Goal: Task Accomplishment & Management: Manage account settings

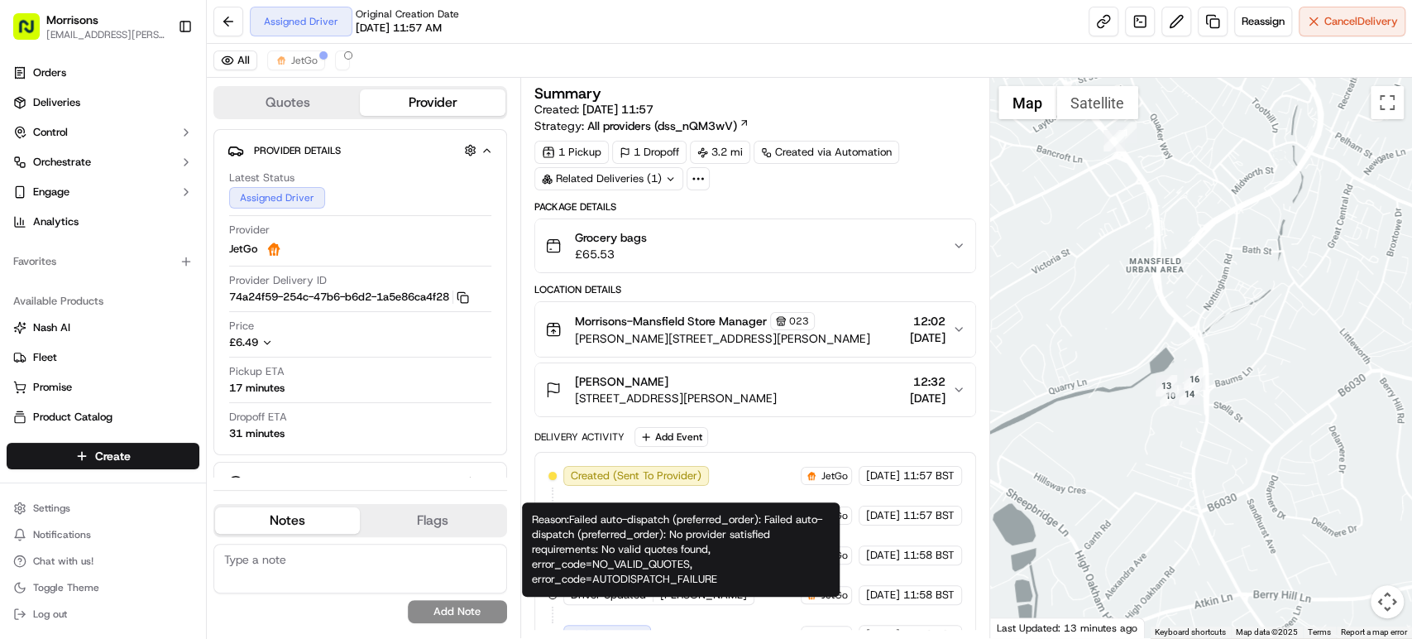
scroll to position [184, 0]
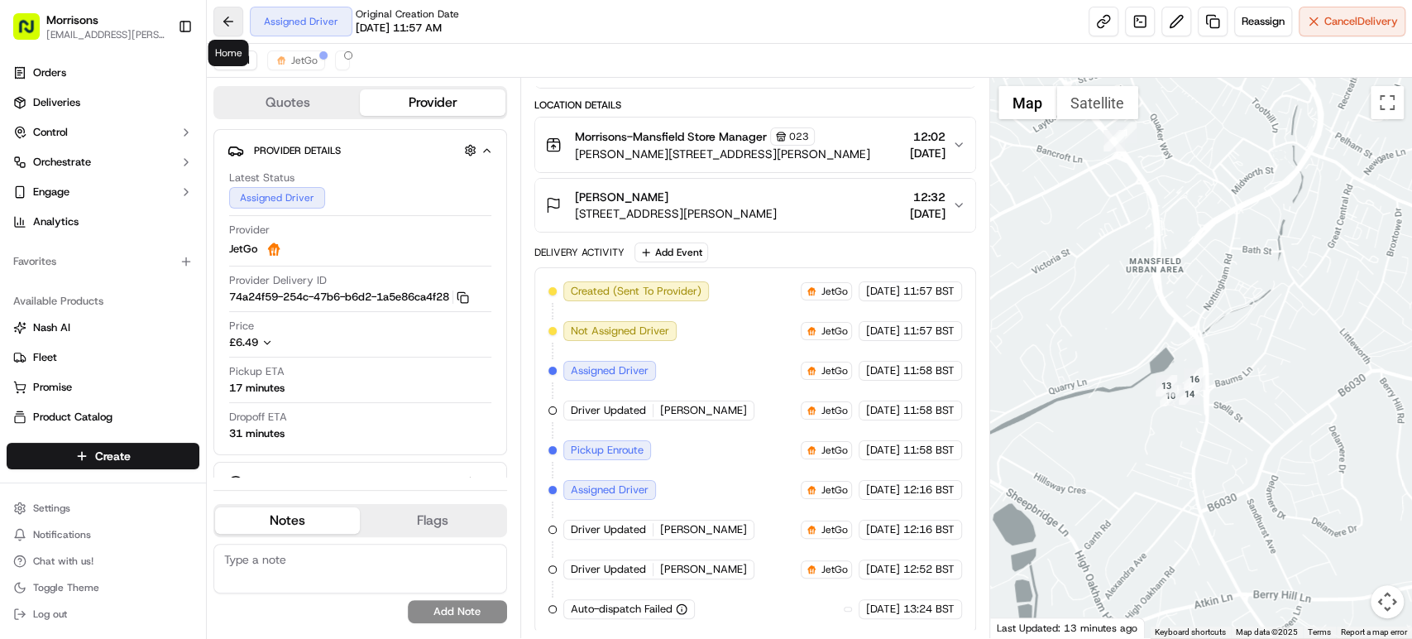
click at [229, 14] on button at bounding box center [228, 22] width 30 height 30
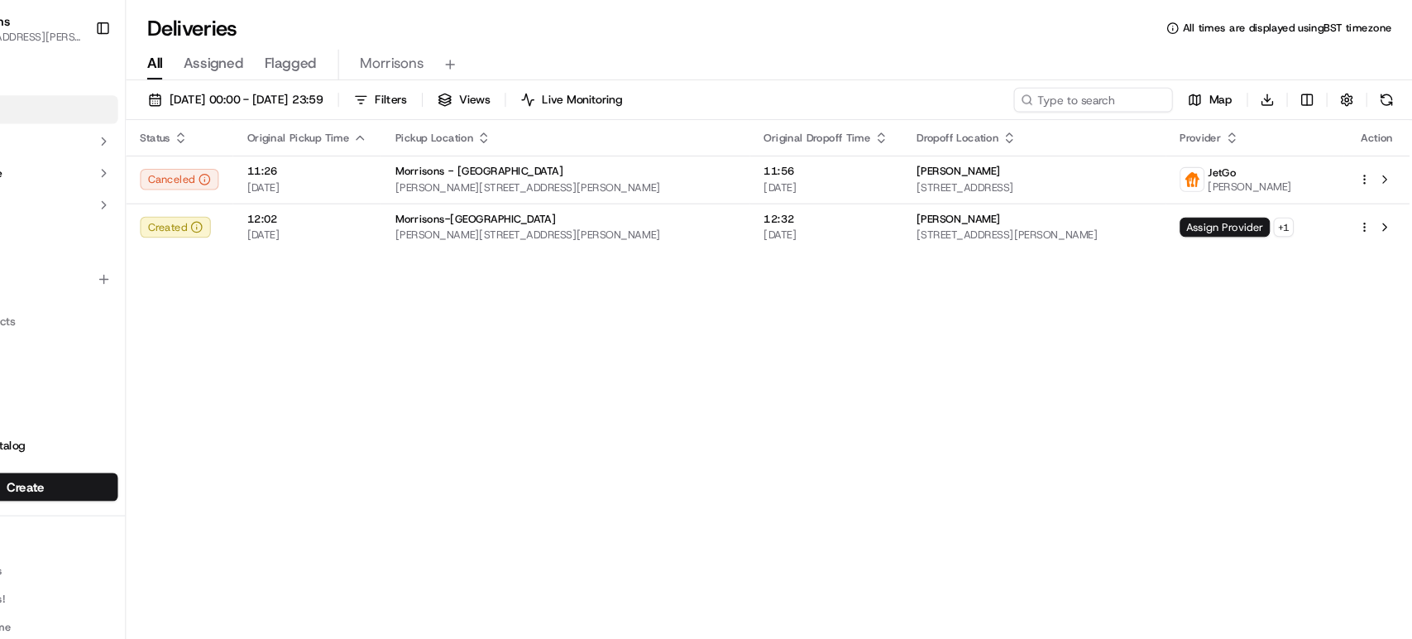
click at [648, 289] on div "Status Original Pickup Time Pickup Location Original Dropoff Time Dropoff Locat…" at bounding box center [808, 357] width 1202 height 490
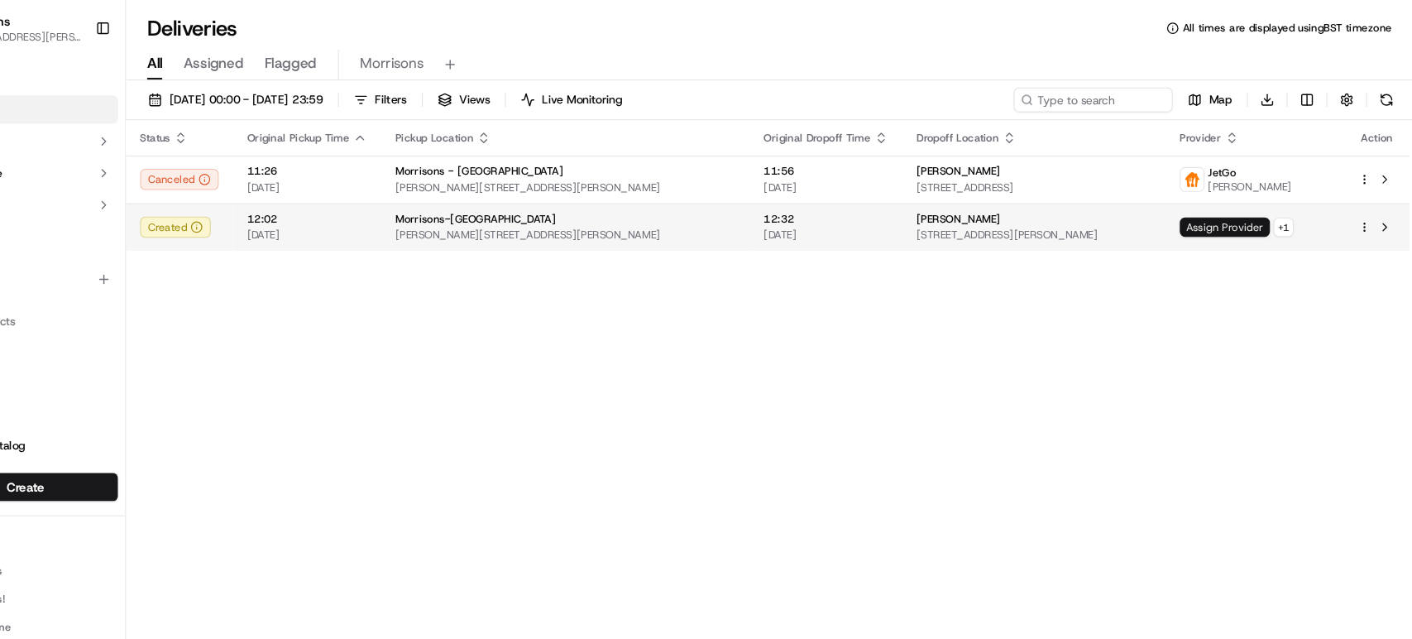
click at [1210, 208] on span "Assign Provider" at bounding box center [1235, 212] width 84 height 18
click at [564, 215] on span "[PERSON_NAME][STREET_ADDRESS][PERSON_NAME]" at bounding box center [618, 219] width 318 height 13
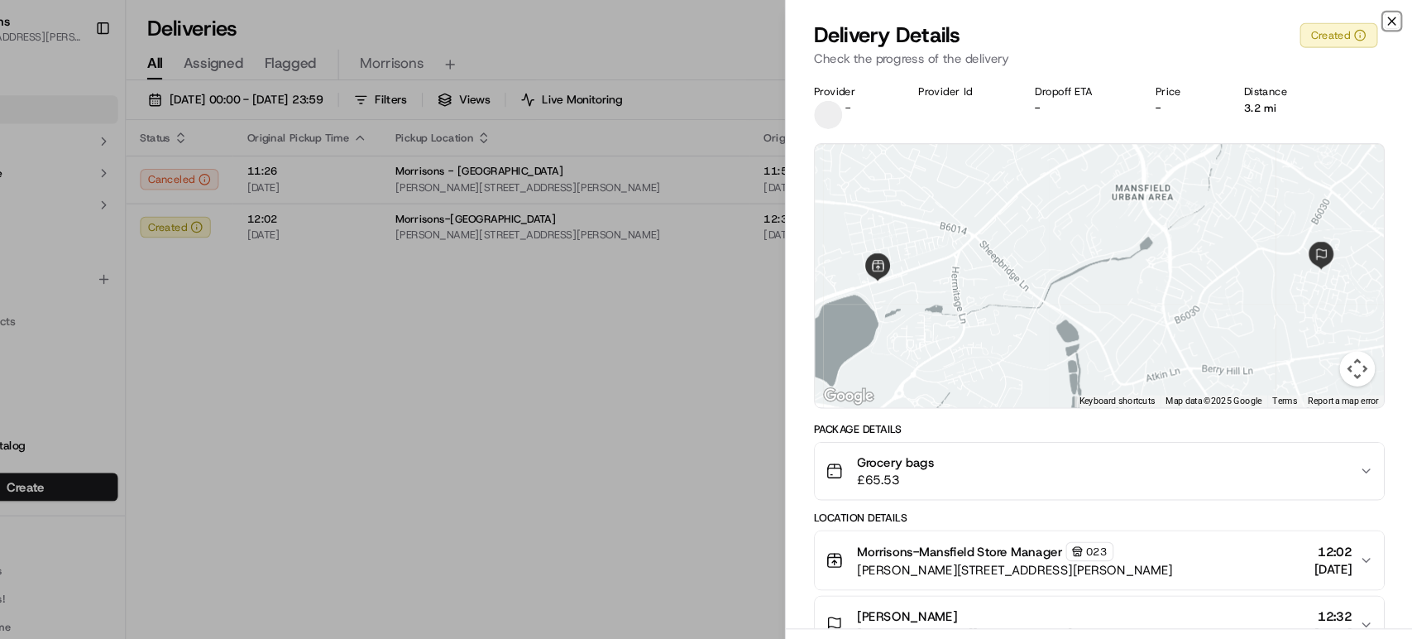
click at [1392, 15] on icon "button" at bounding box center [1391, 19] width 13 height 13
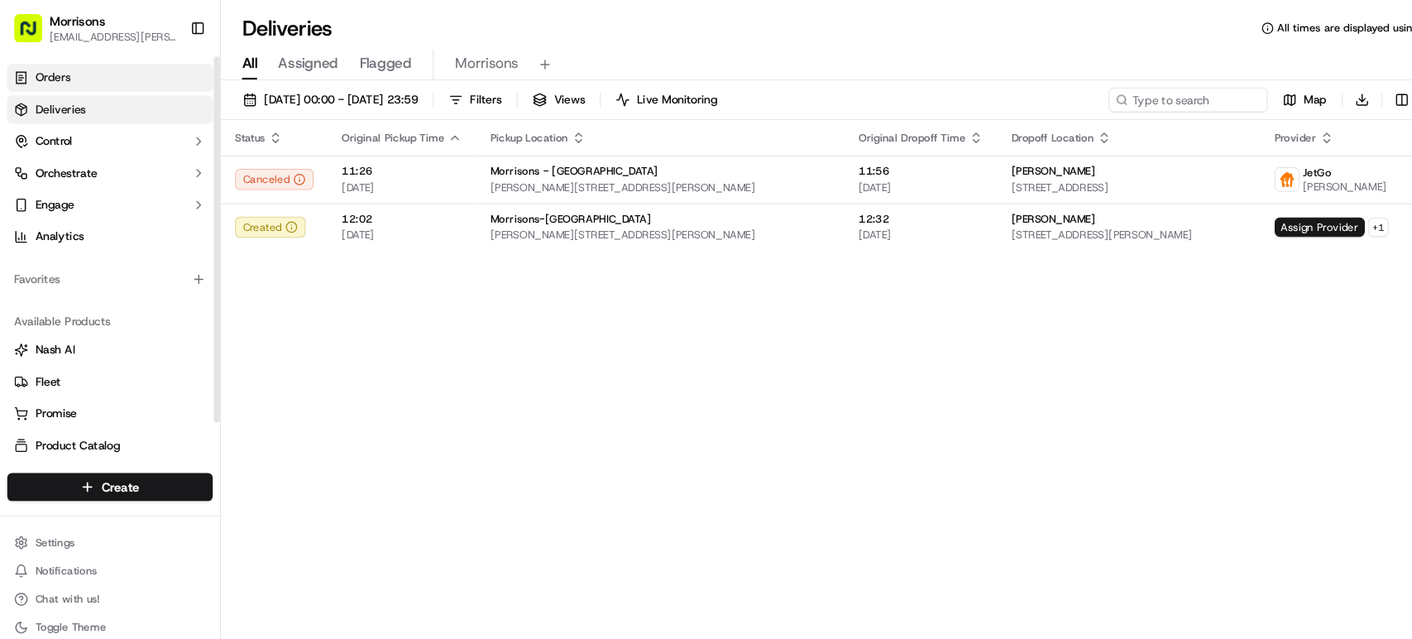
click at [105, 69] on link "Orders" at bounding box center [103, 73] width 193 height 26
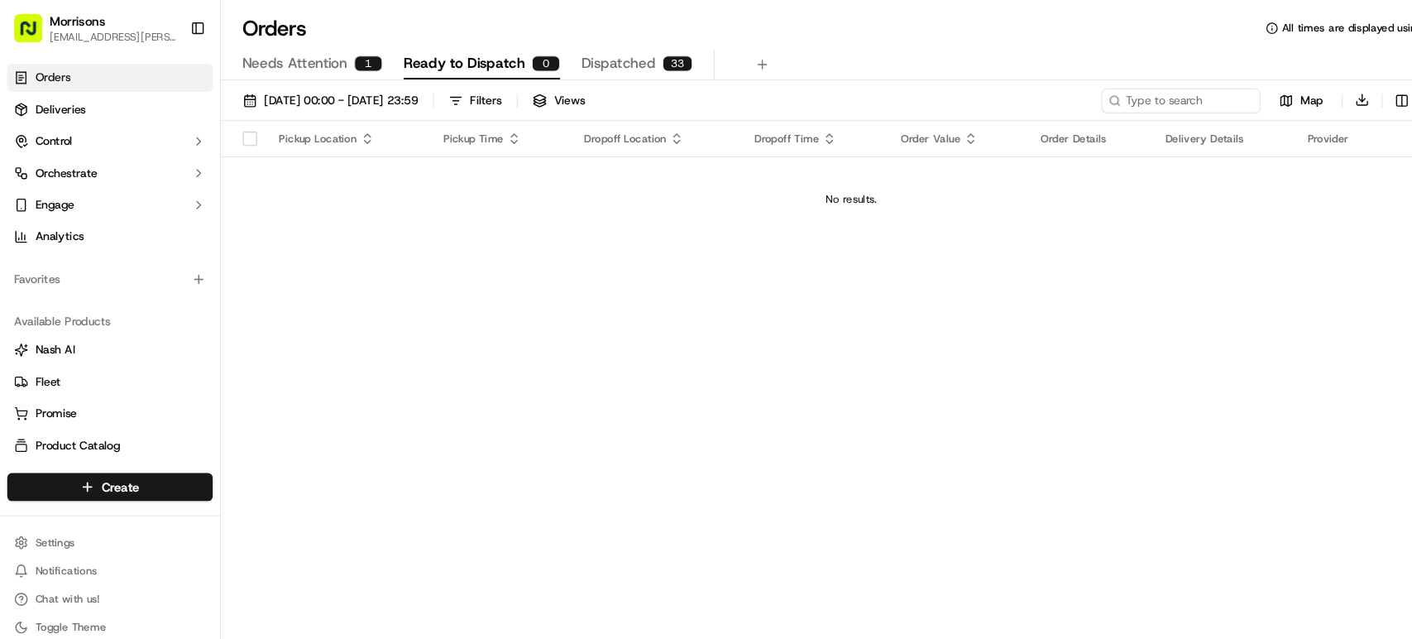
click at [589, 56] on span "Dispatched" at bounding box center [578, 60] width 69 height 20
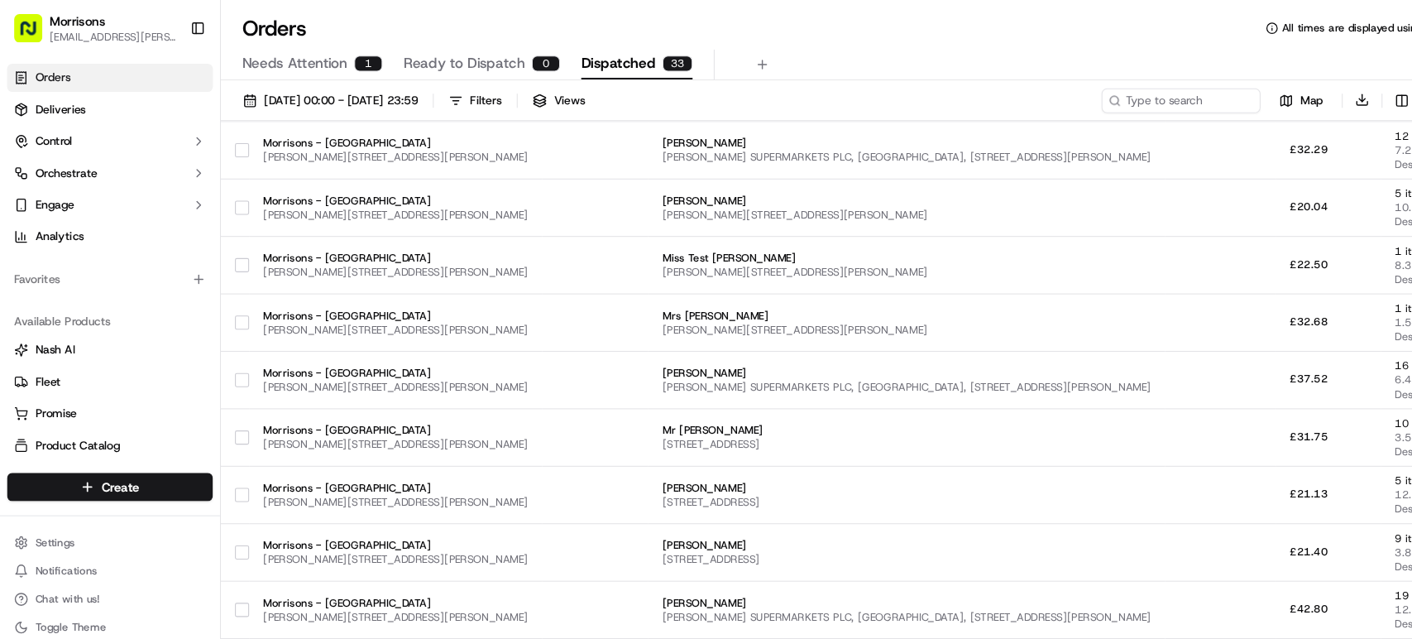
scroll to position [884, 0]
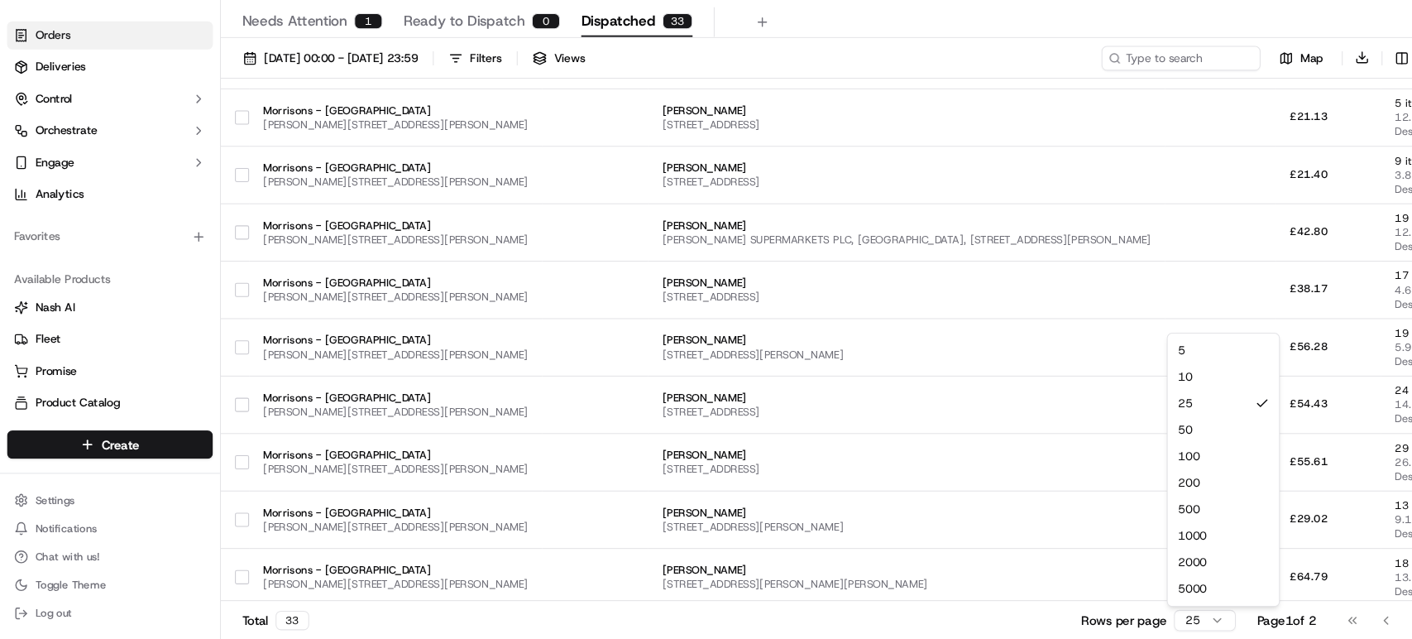
click at [1131, 619] on html "Morrisons gemma.1.barlow@morrisonsplc.co.uk Toggle Sidebar Orders Deliveries Co…" at bounding box center [706, 319] width 1412 height 639
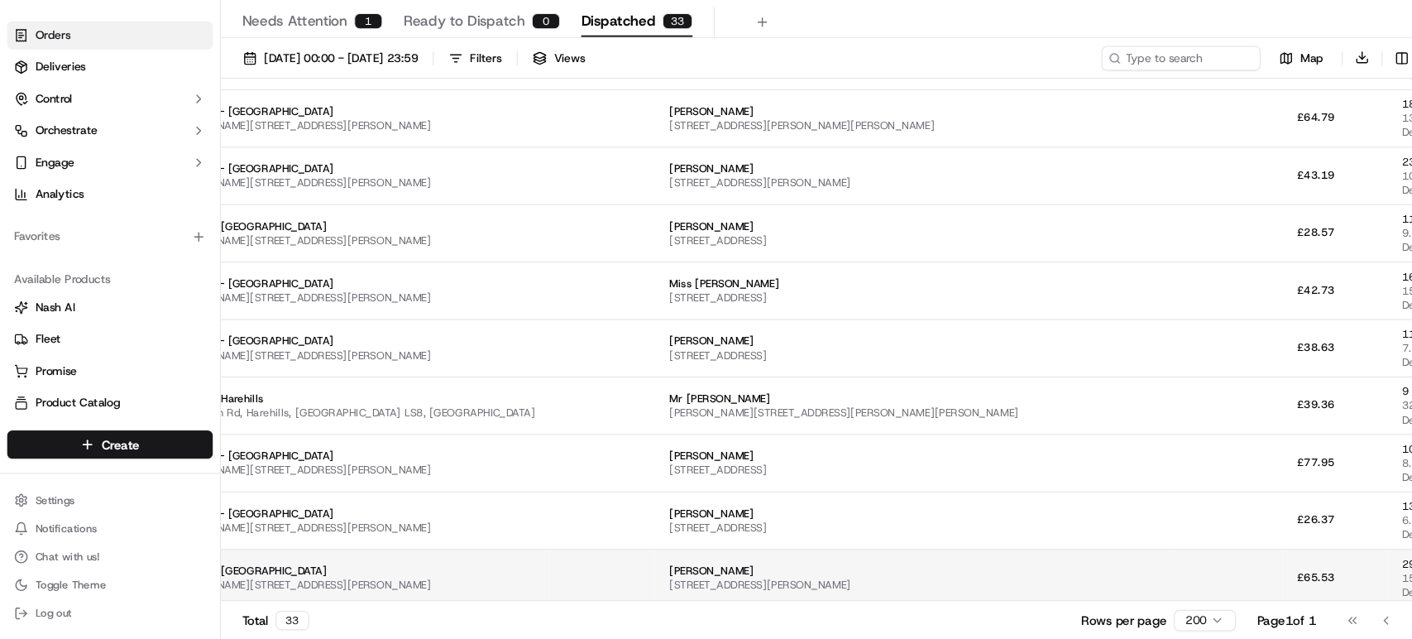
scroll to position [1313, 0]
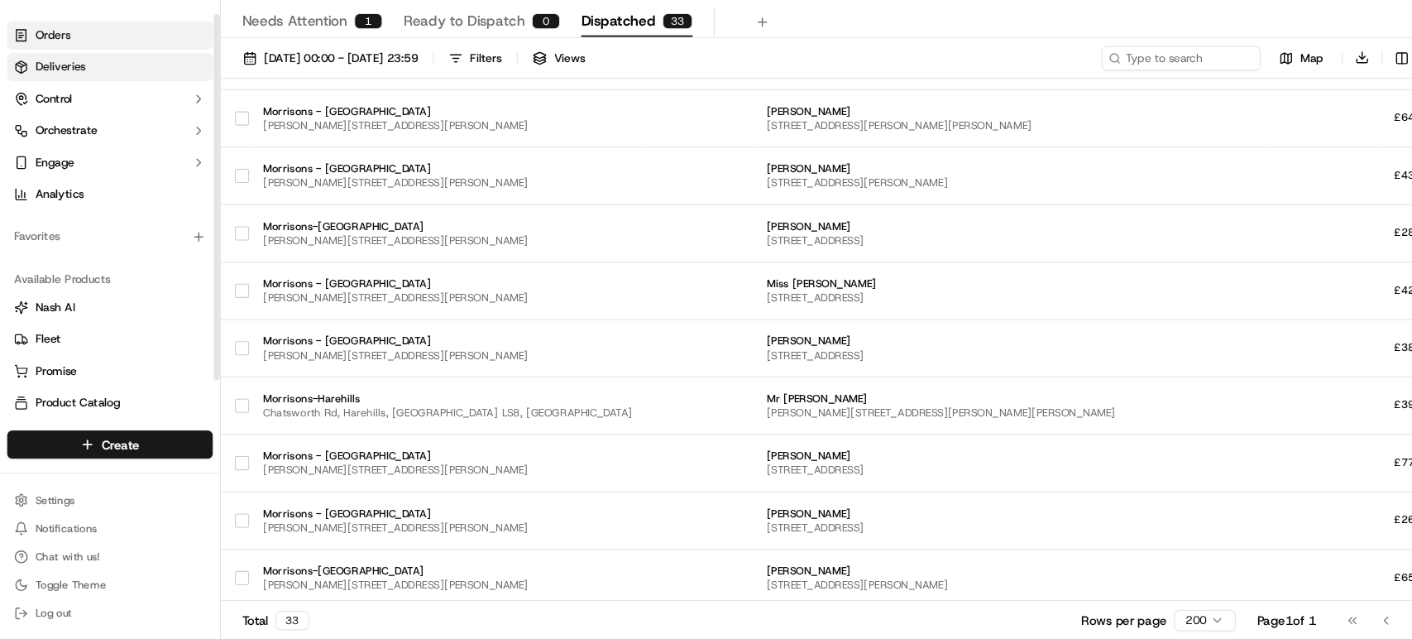
click at [78, 92] on link "Deliveries" at bounding box center [103, 102] width 193 height 26
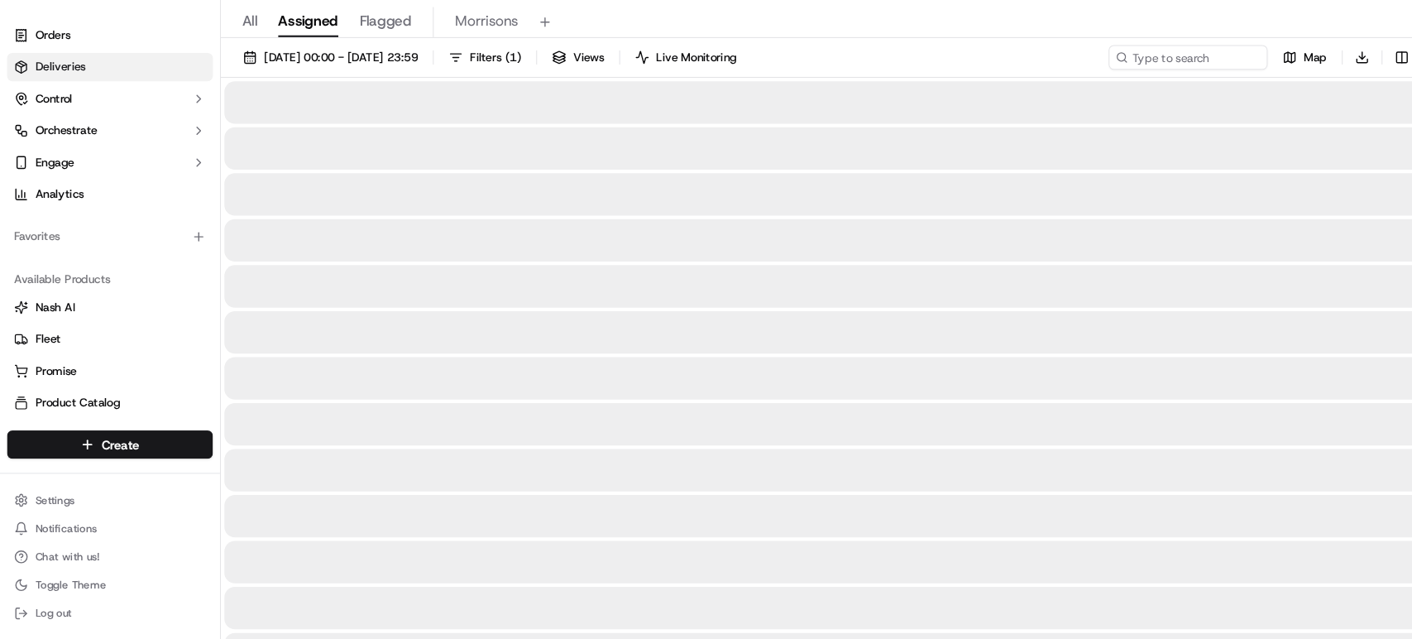
click at [294, 50] on span "Assigned" at bounding box center [289, 60] width 56 height 20
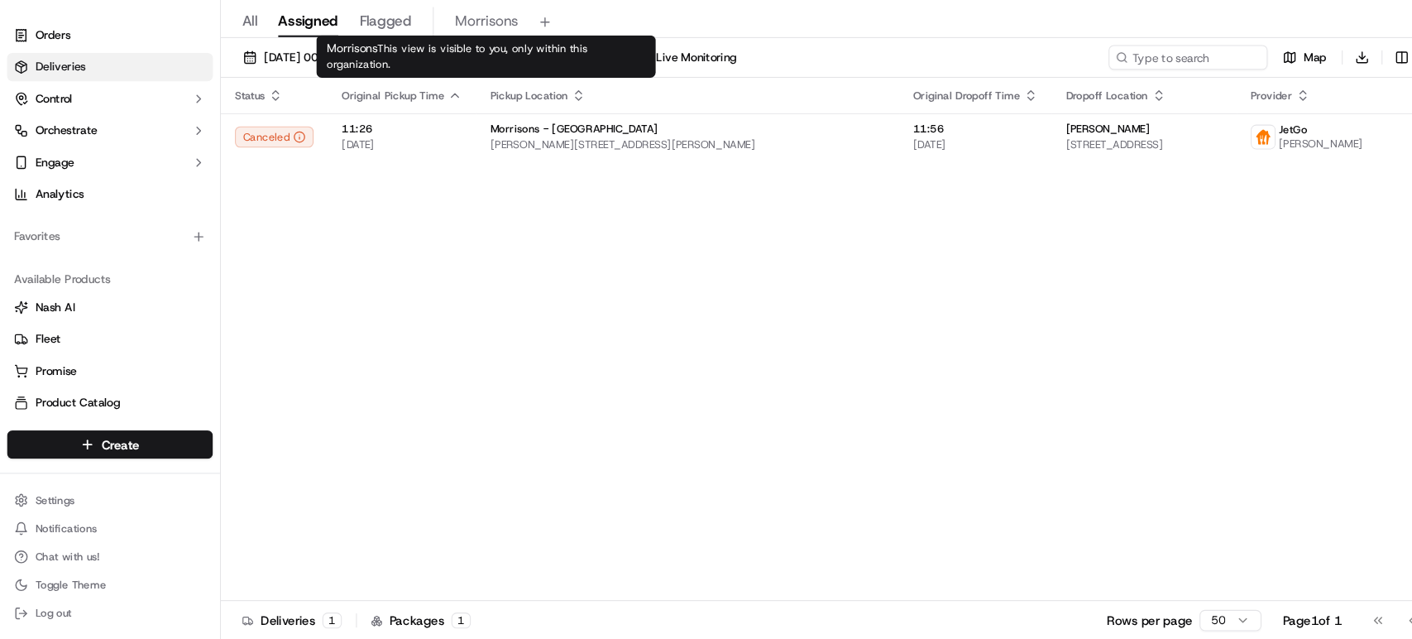
click at [453, 59] on span "Morrisons" at bounding box center [456, 60] width 60 height 20
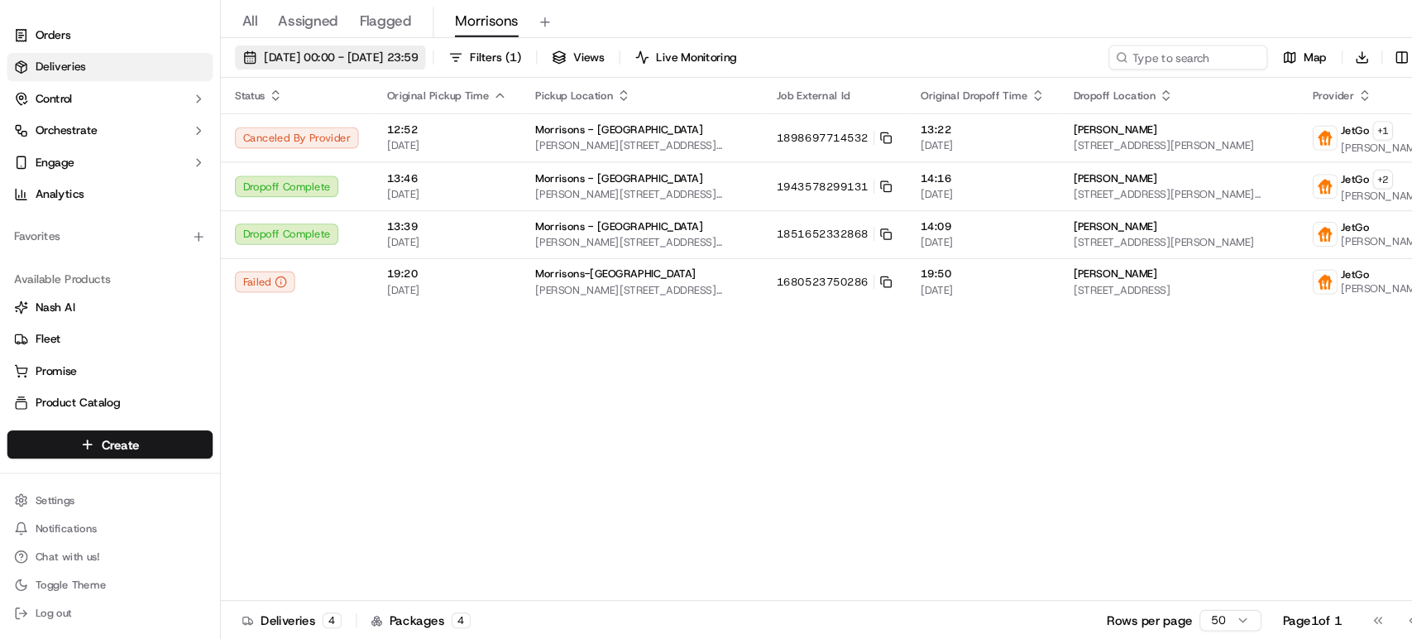
click at [384, 90] on span "15/09/2025 00:00 - 17/09/2025 23:59" at bounding box center [319, 93] width 144 height 15
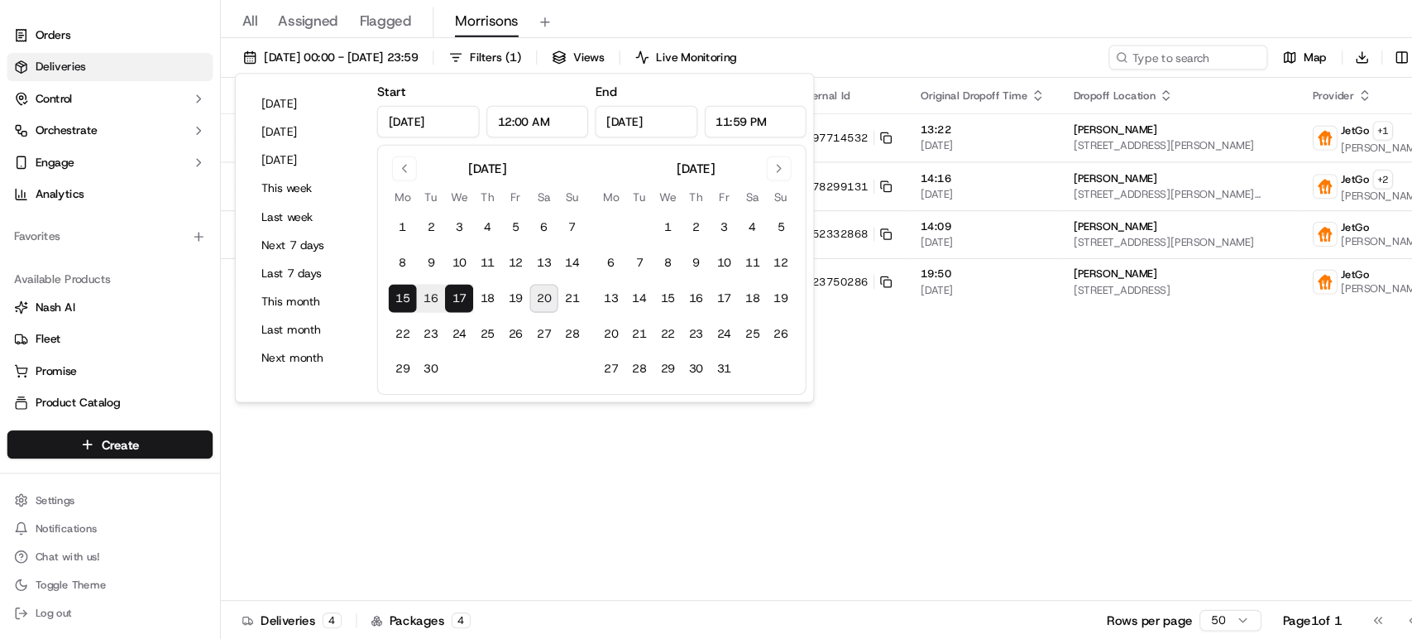
click at [511, 324] on button "20" at bounding box center [509, 319] width 26 height 26
type input "Sep 20, 2025"
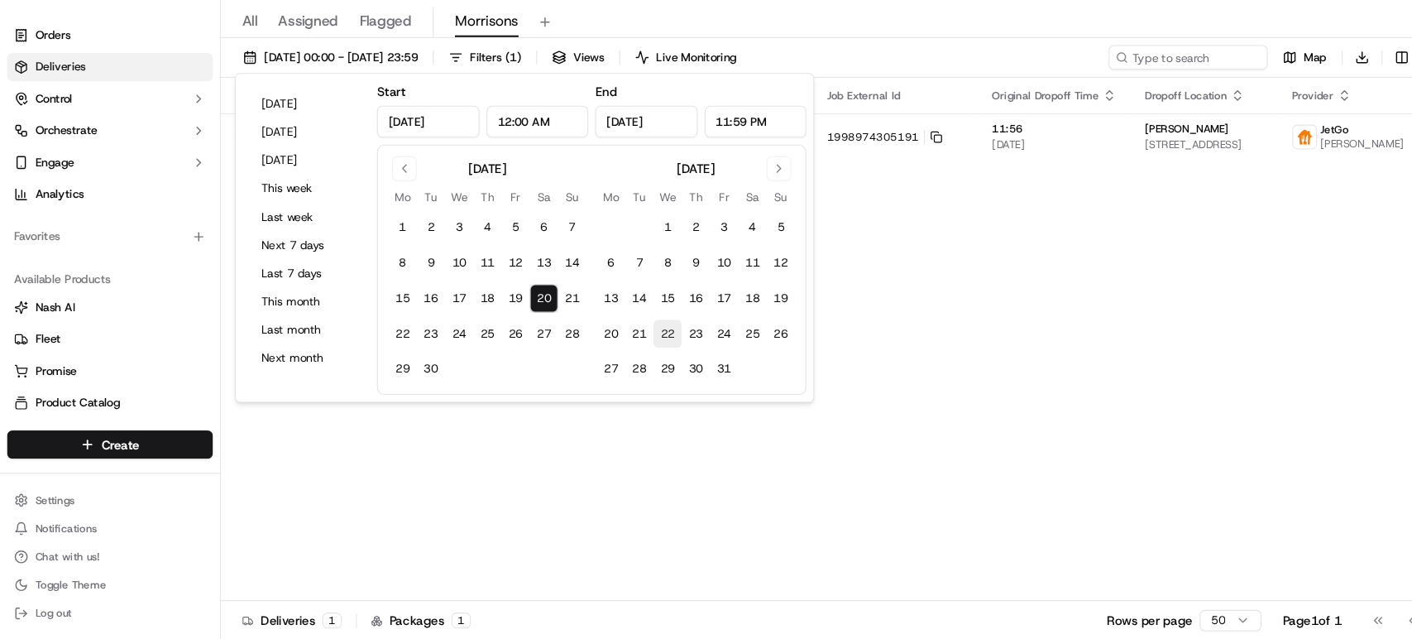
click at [614, 344] on button "22" at bounding box center [625, 352] width 26 height 26
type input "Oct 22, 2025"
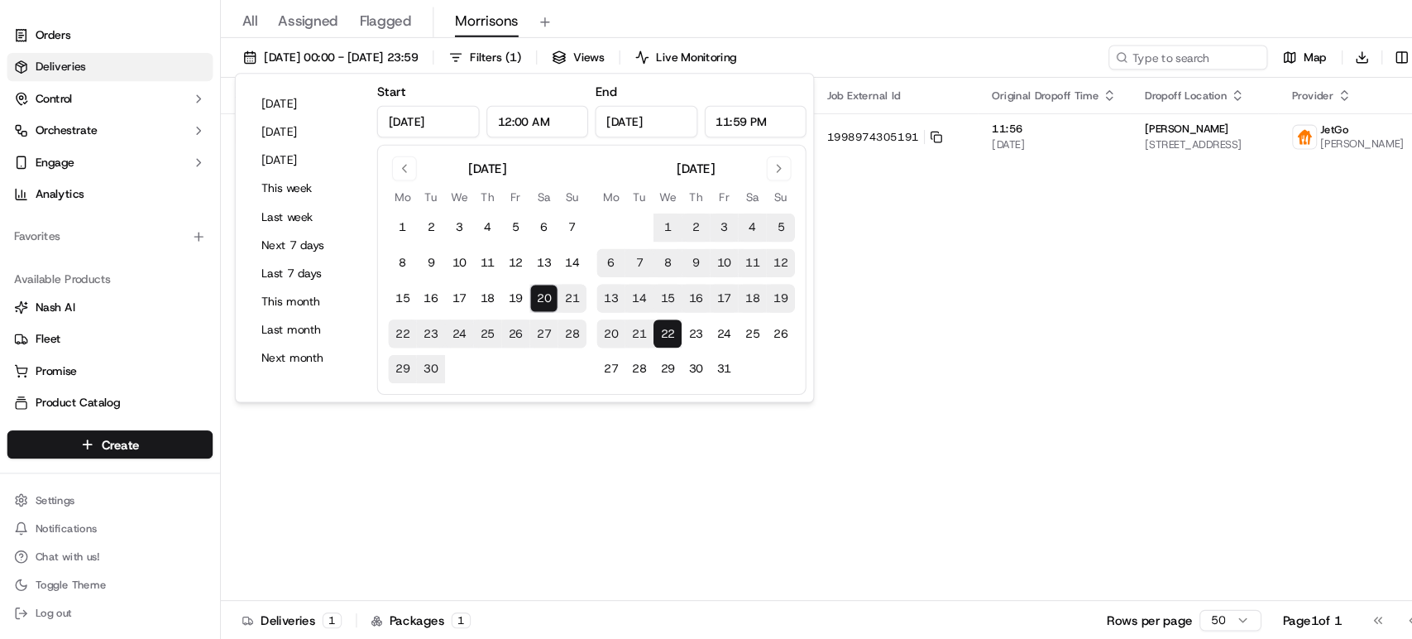
click at [797, 89] on div "20/09/2025 00:00 - 22/10/2025 23:59 Filters ( 1 ) Views Live Monitoring Map Dow…" at bounding box center [809, 97] width 1205 height 31
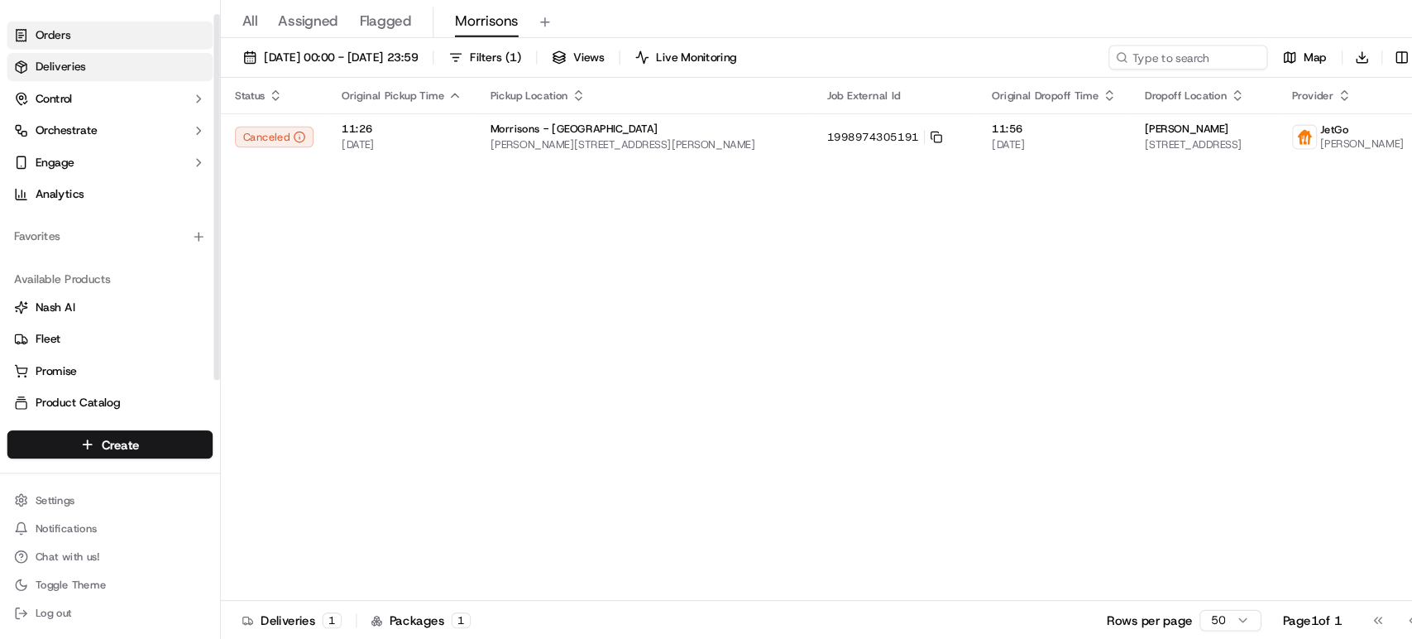
click at [67, 84] on link "Orders" at bounding box center [103, 73] width 193 height 26
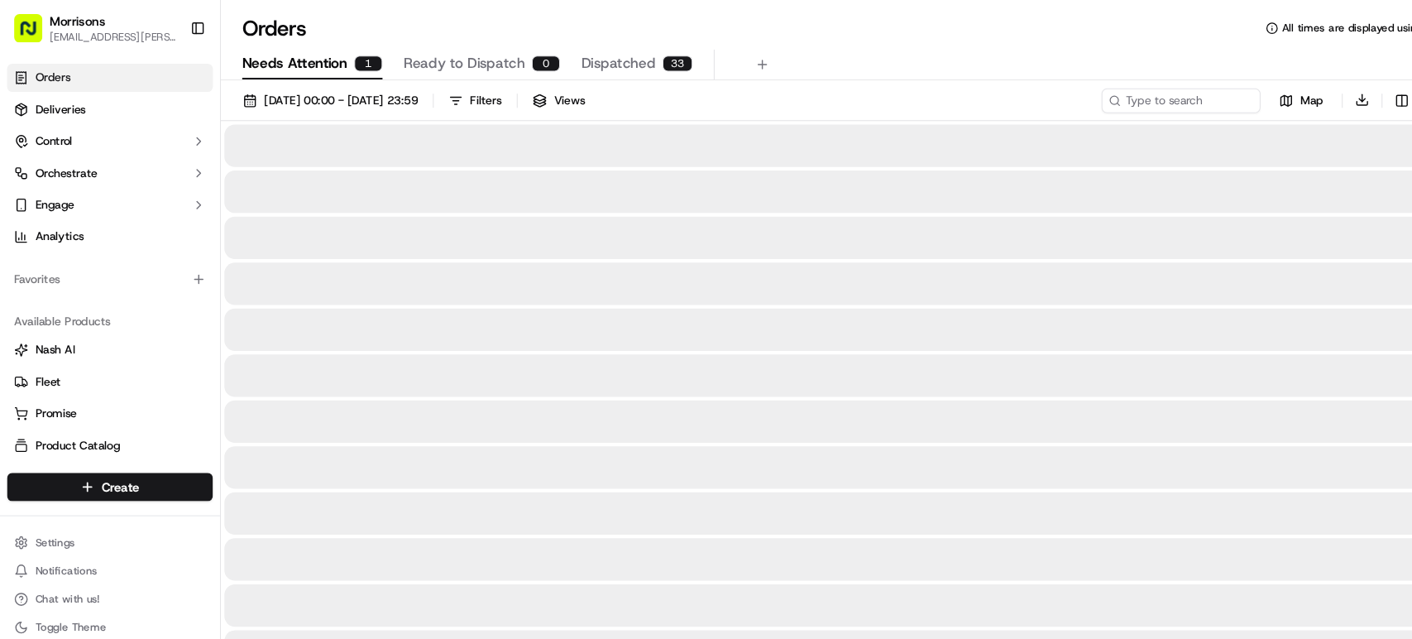
click at [289, 67] on span "Needs Attention" at bounding box center [276, 60] width 98 height 20
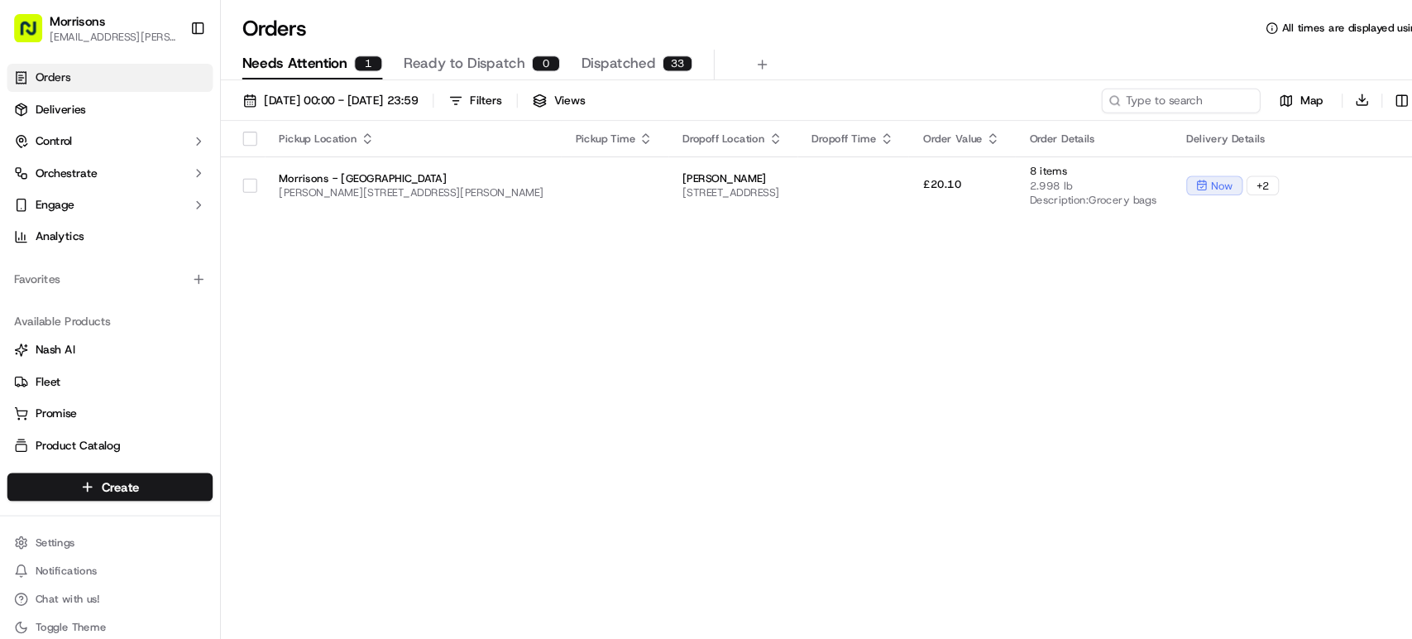
click at [583, 70] on button "Dispatched 33" at bounding box center [596, 60] width 104 height 28
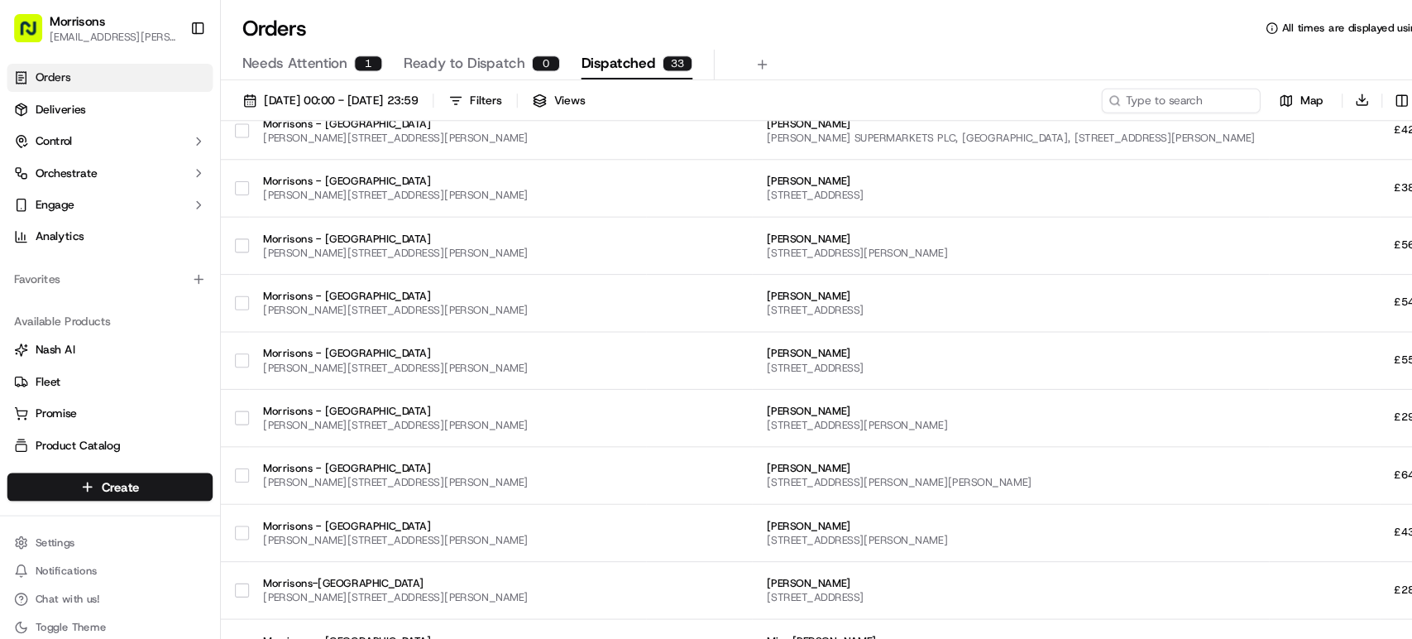
scroll to position [1313, 0]
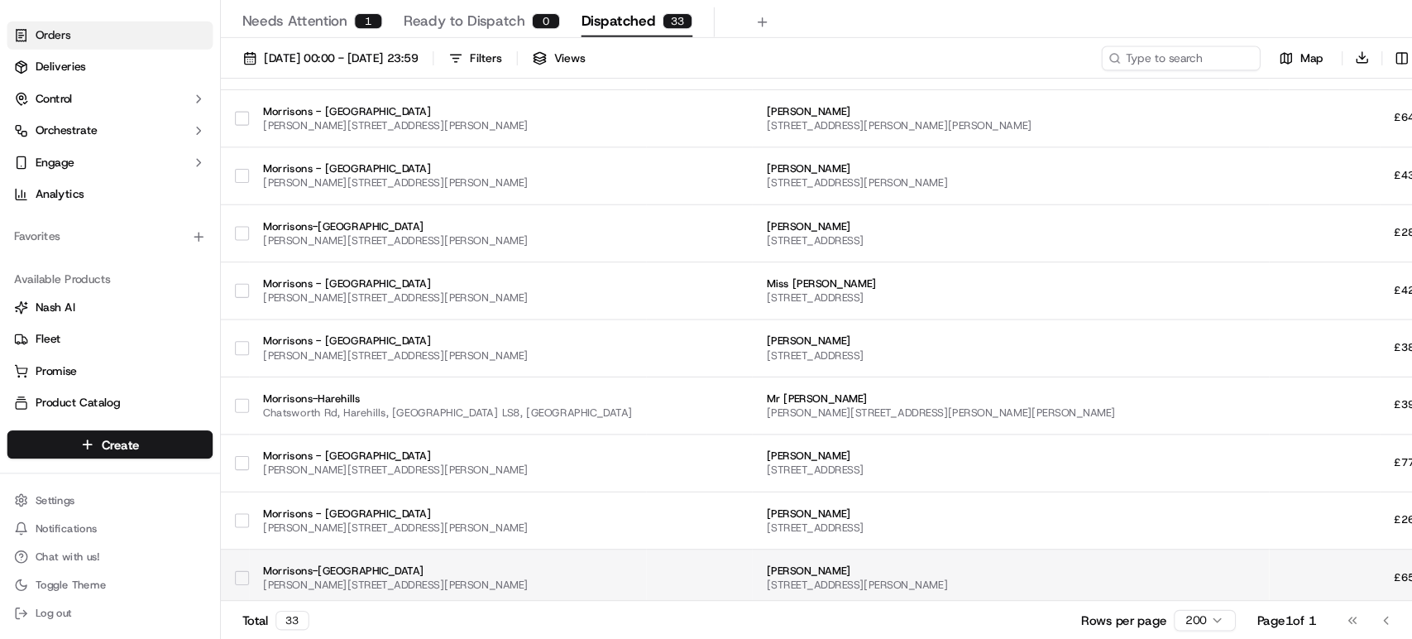
click at [1189, 585] on td at bounding box center [1240, 580] width 103 height 54
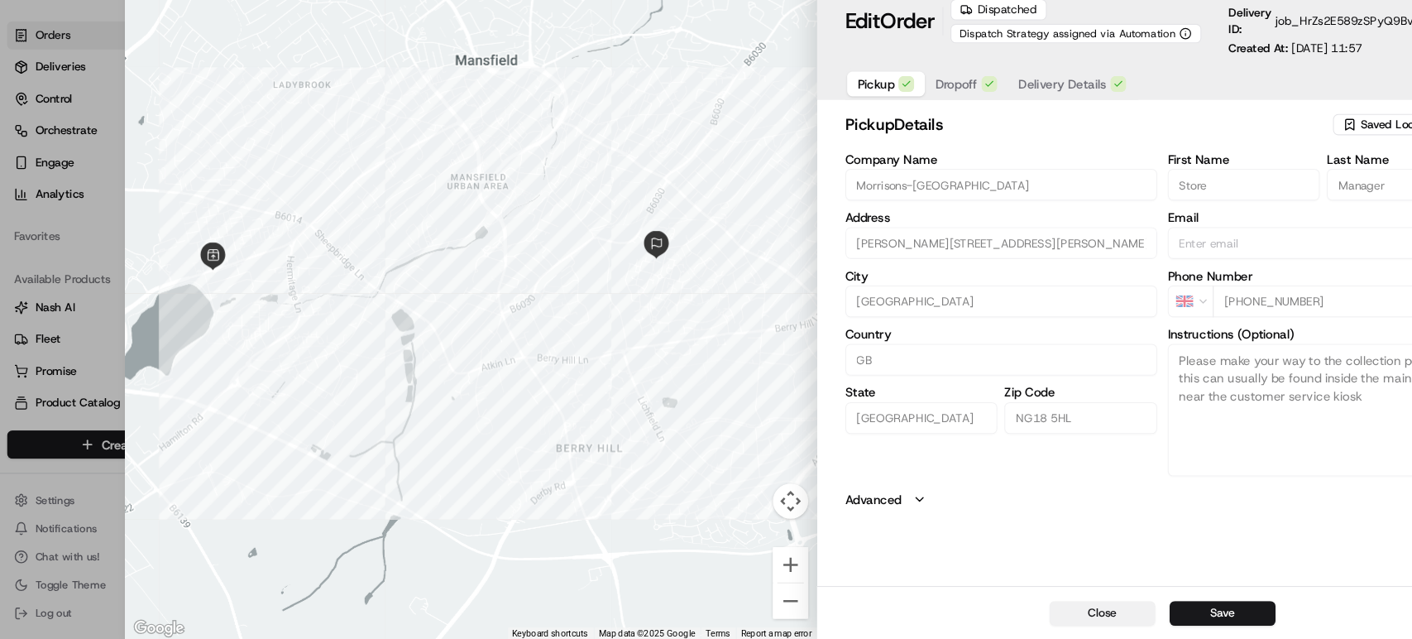
click at [1025, 604] on button "Close" at bounding box center [1032, 613] width 99 height 23
type input "+1"
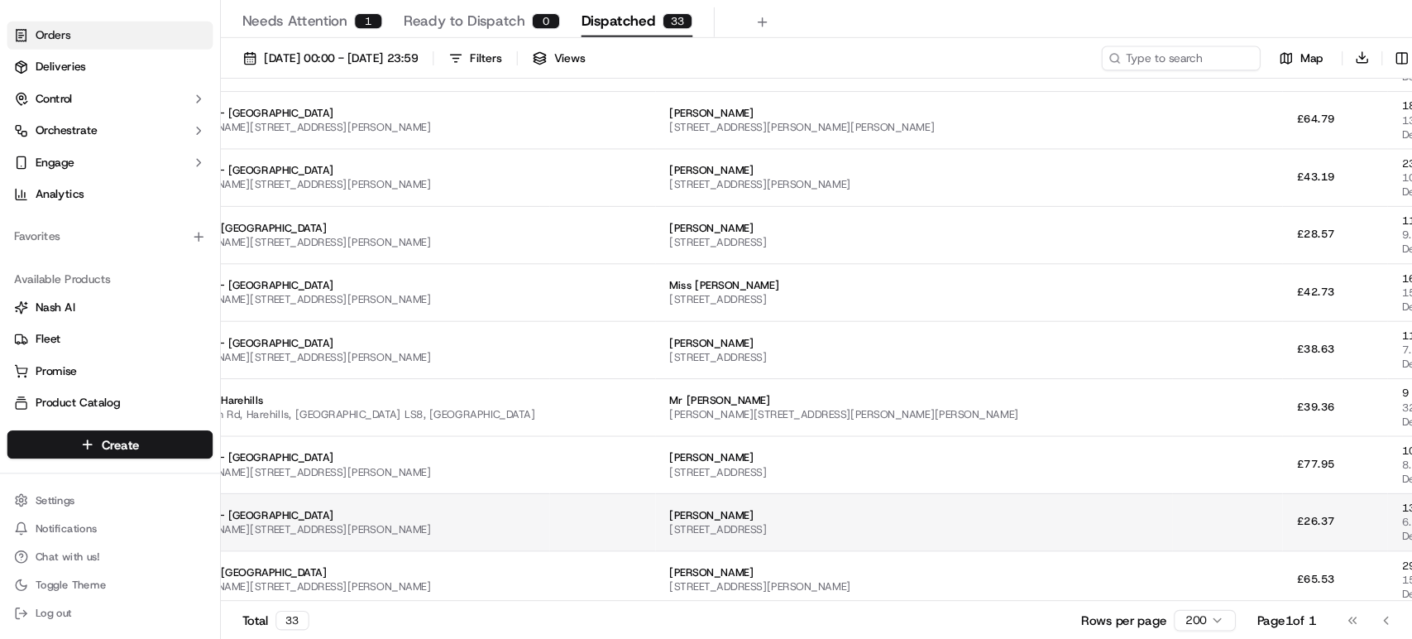
scroll to position [1313, 91]
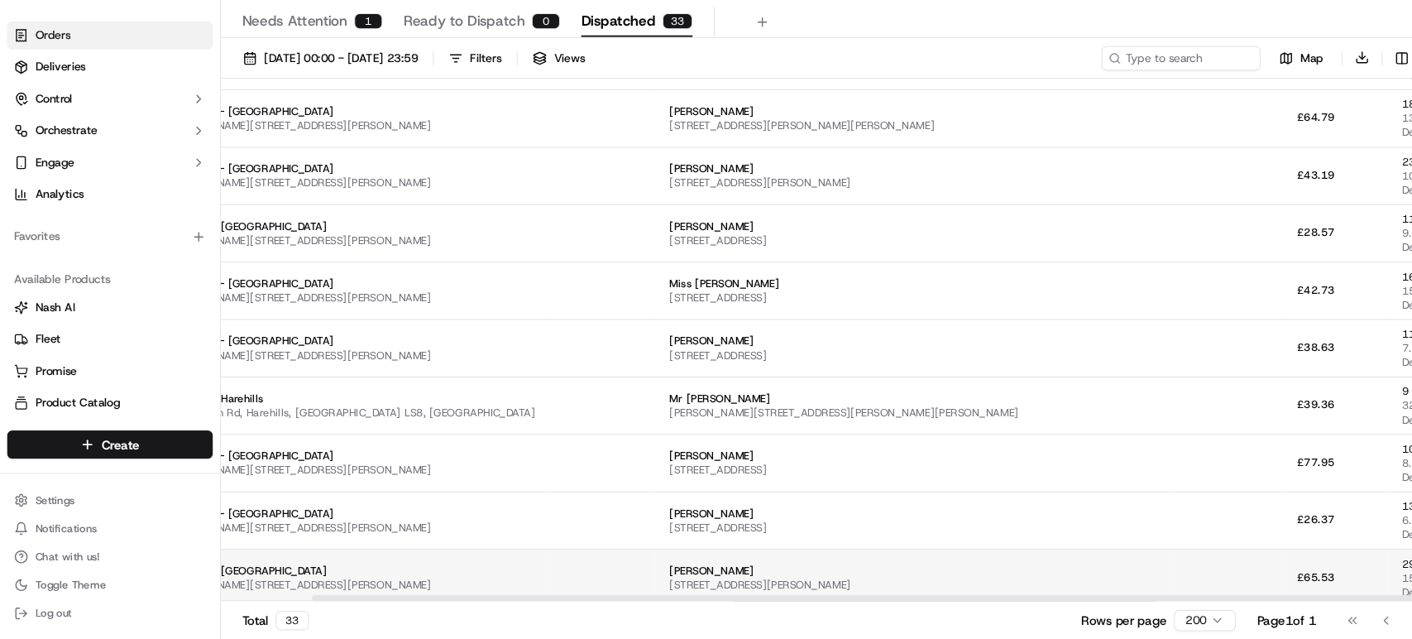
scroll to position [1313, 0]
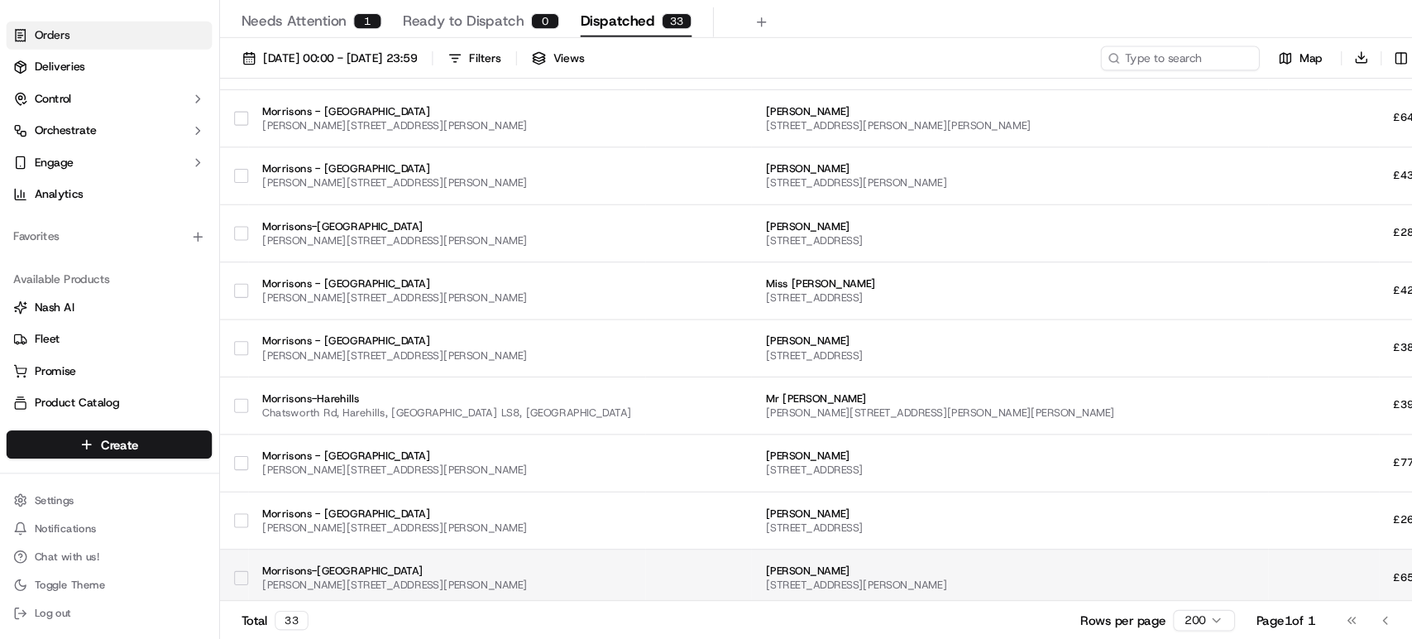
click at [765, 581] on span "1 Admirals Ct, Mansfield NG18 4YS, UK" at bounding box center [946, 587] width 457 height 13
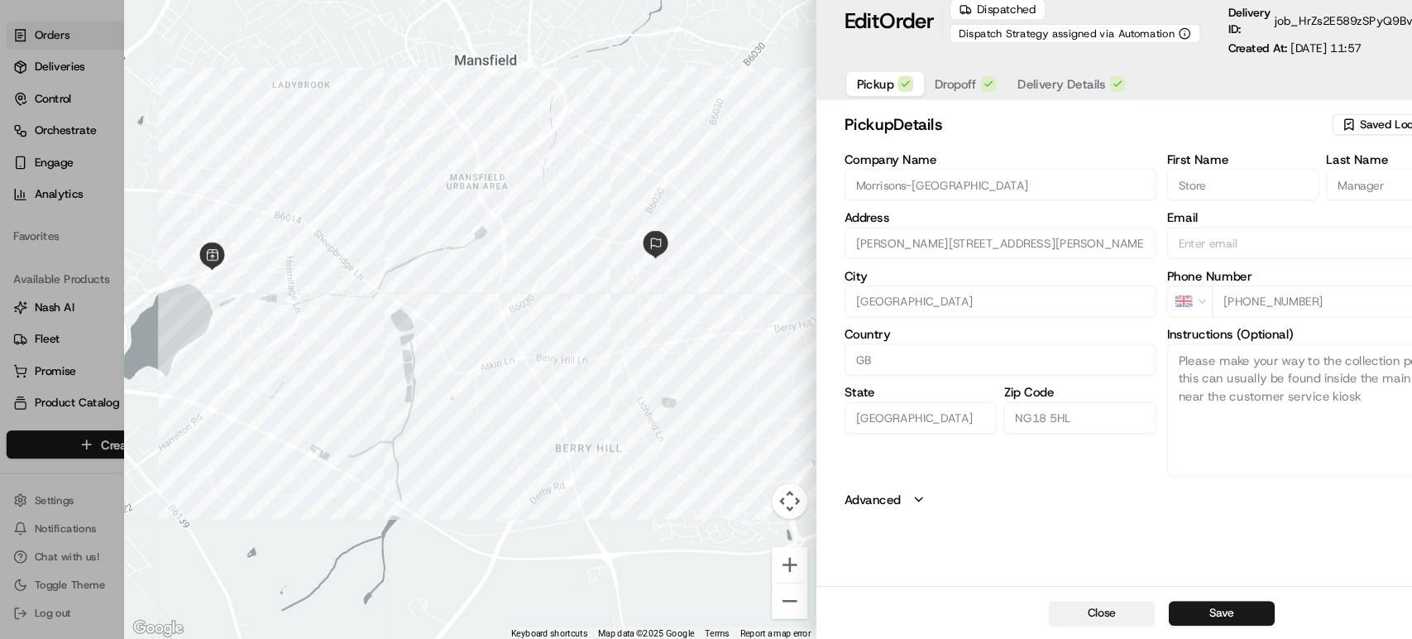
click at [1021, 605] on button "Close" at bounding box center [1032, 613] width 99 height 23
type input "+1"
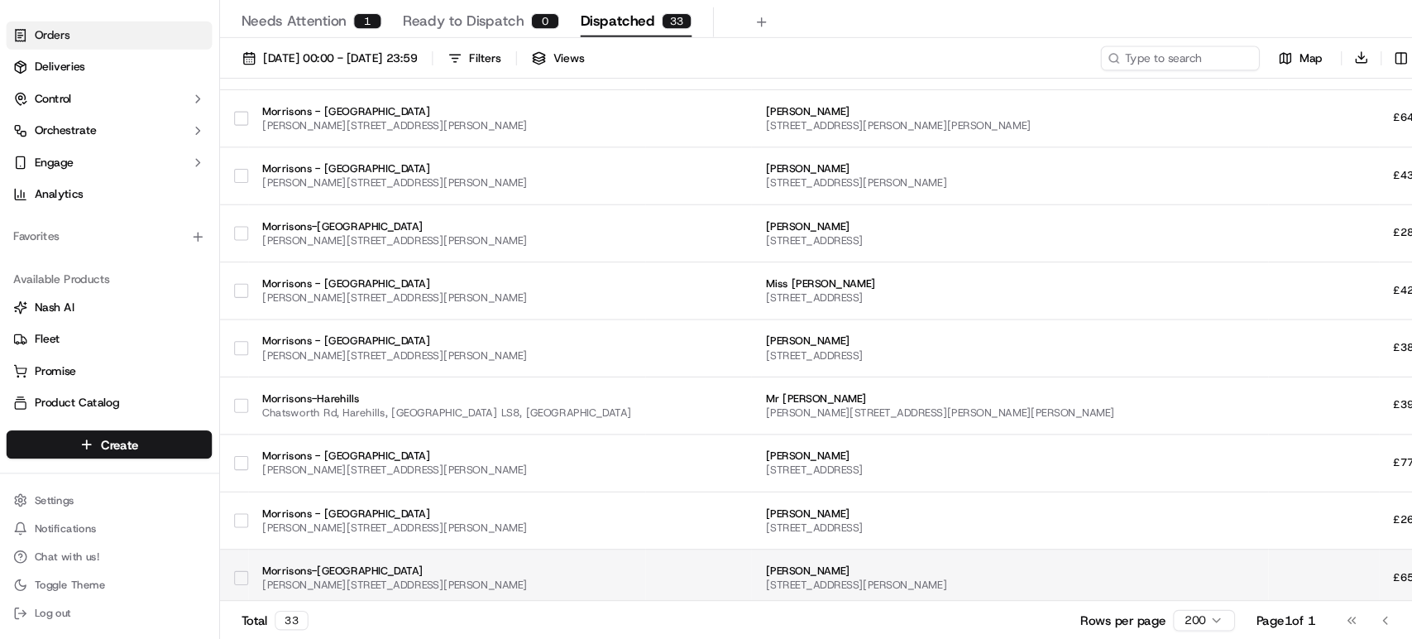
scroll to position [1313, 91]
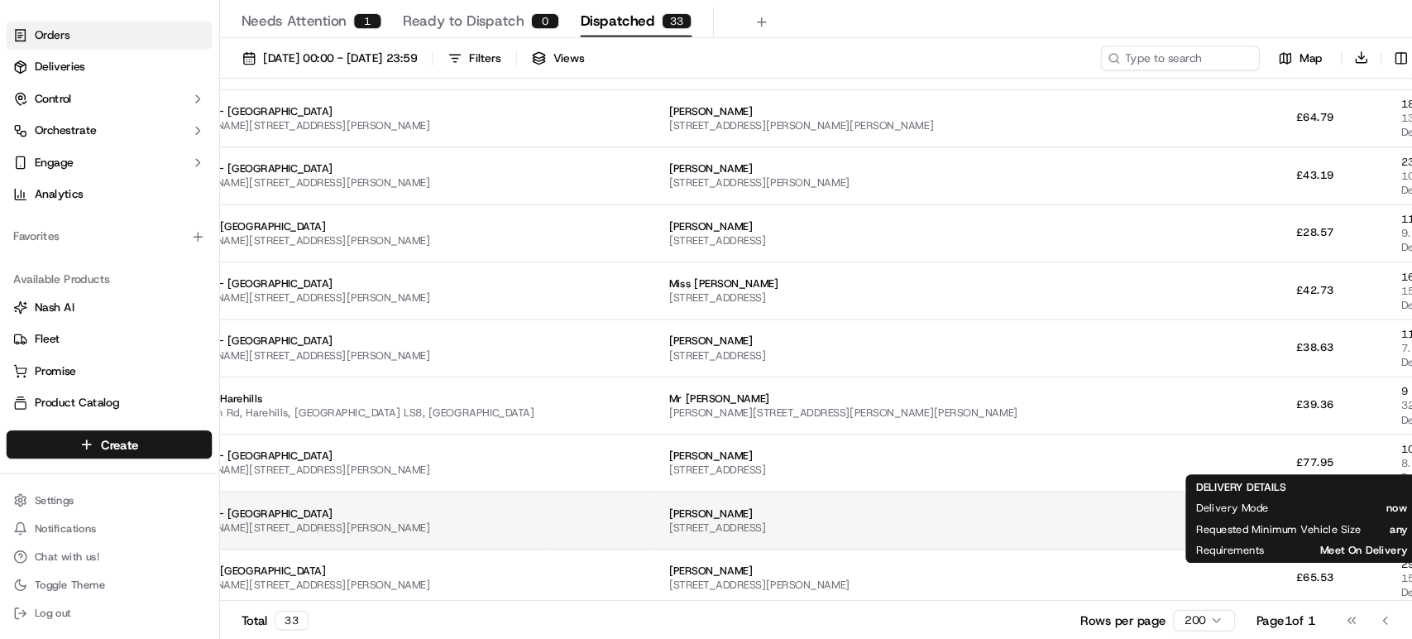
click at [627, 514] on span "[PERSON_NAME]" at bounding box center [855, 520] width 457 height 13
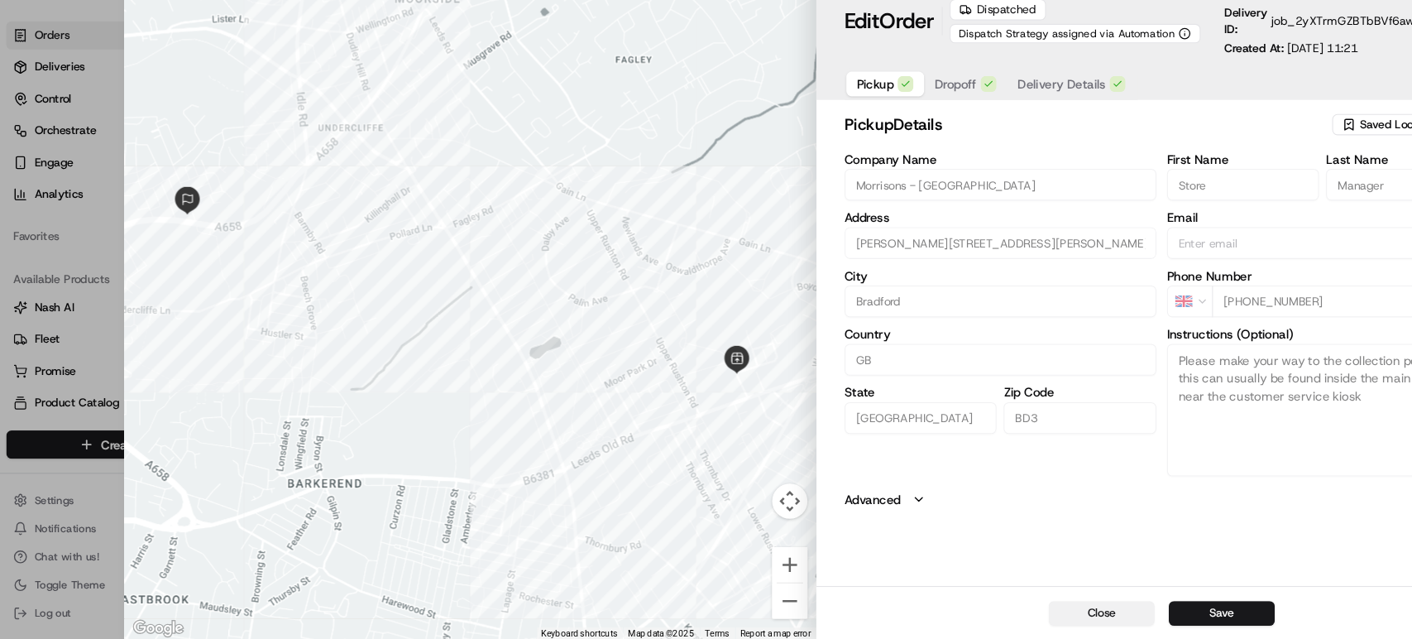
click at [1040, 614] on button "Close" at bounding box center [1032, 613] width 99 height 23
type input "+1"
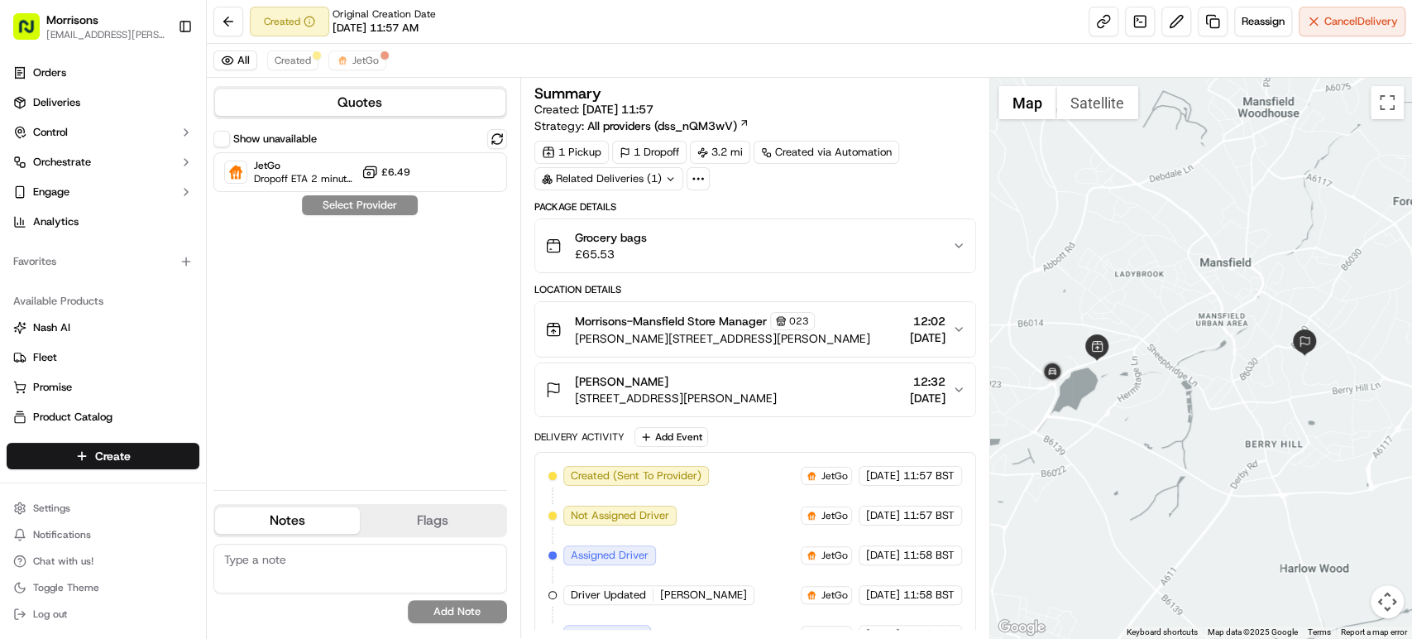
scroll to position [303, 0]
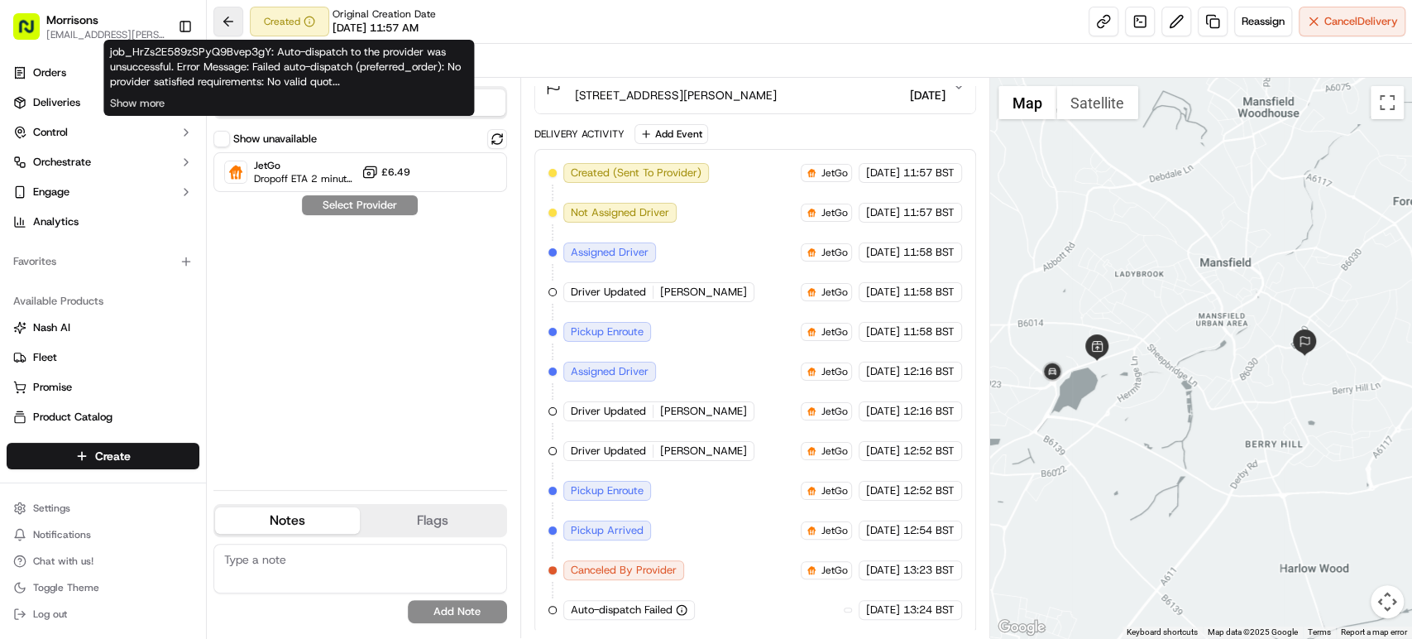
click at [223, 34] on button at bounding box center [228, 22] width 30 height 30
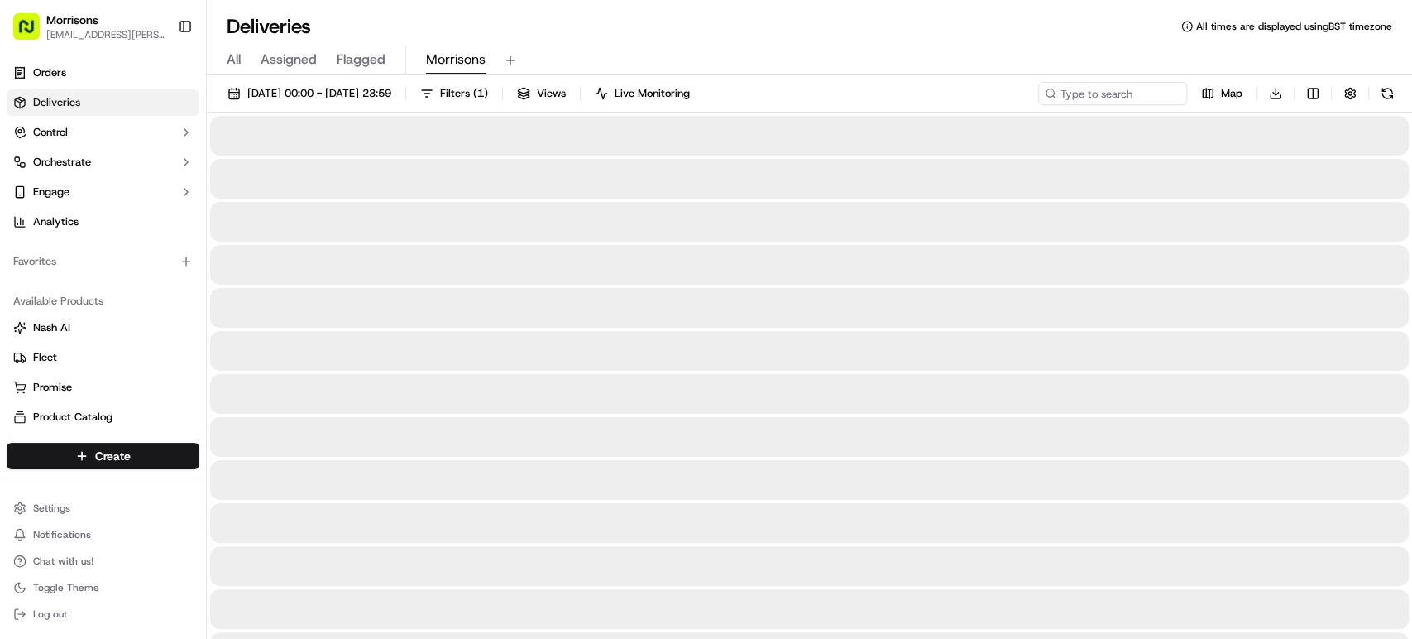
click at [453, 46] on button "Morrisons" at bounding box center [456, 60] width 60 height 28
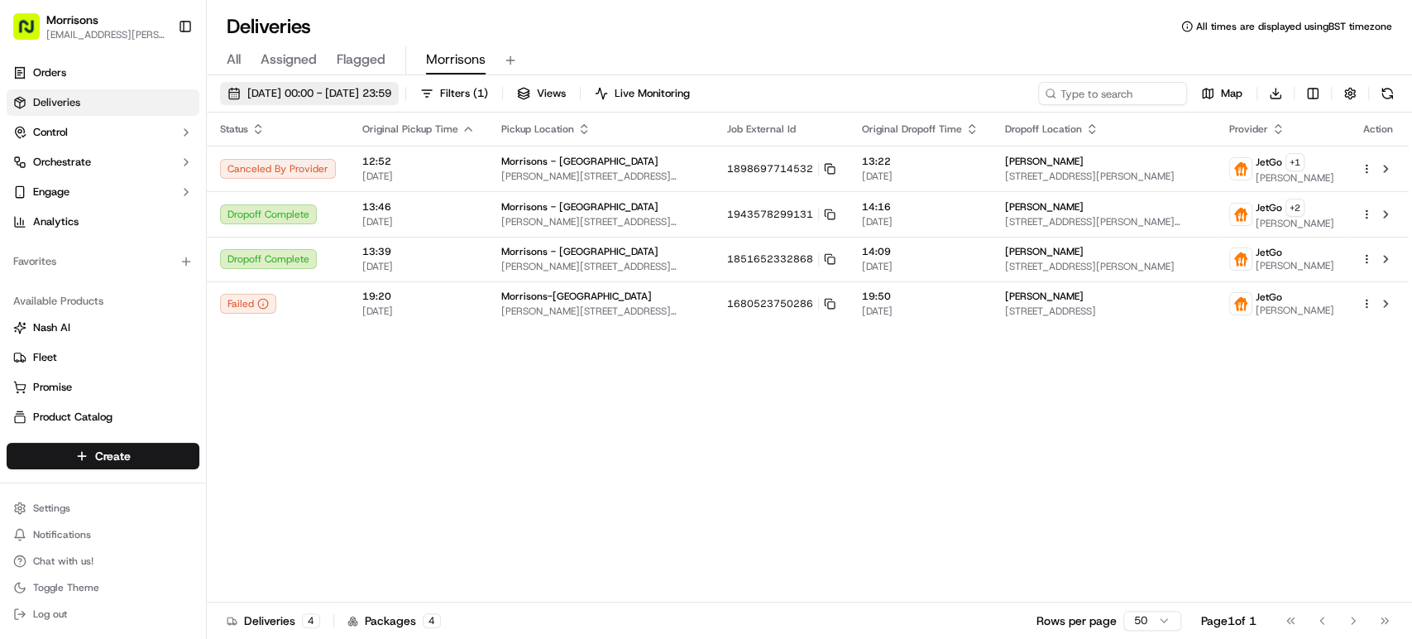
click at [318, 98] on span "15/09/2025 00:00 - 17/09/2025 23:59" at bounding box center [319, 93] width 144 height 15
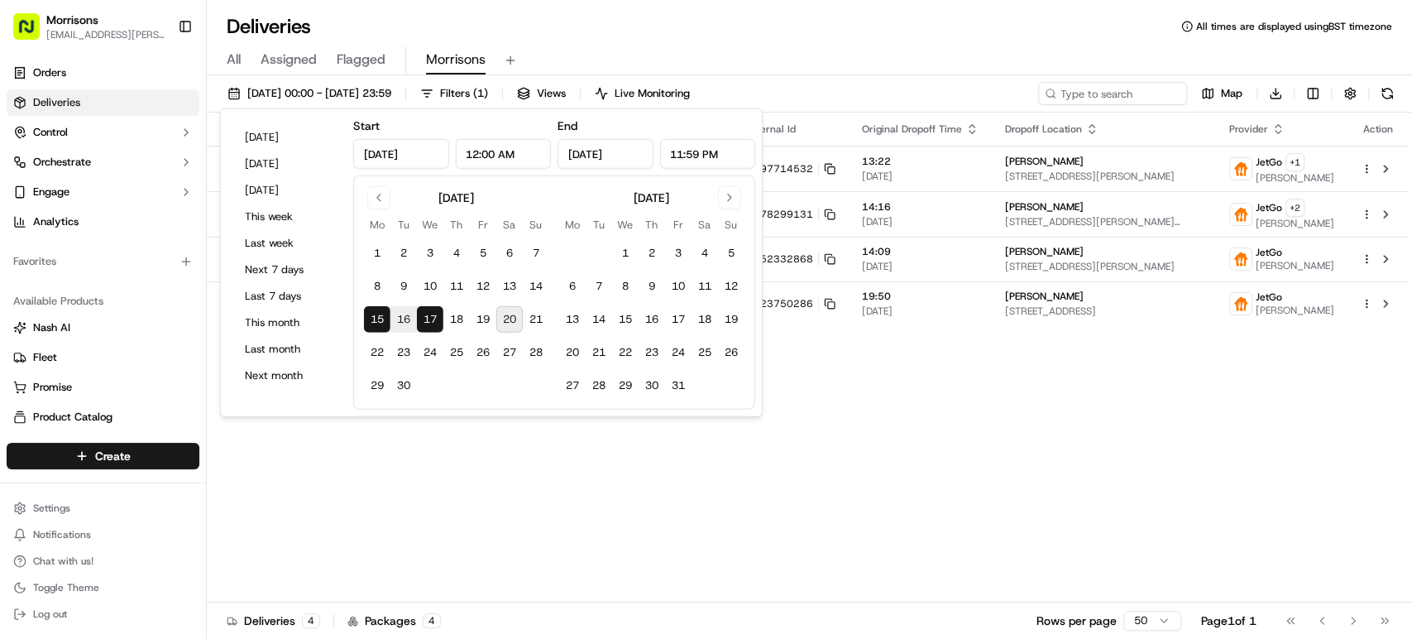
click at [507, 322] on button "20" at bounding box center [509, 319] width 26 height 26
type input "Sep 20, 2025"
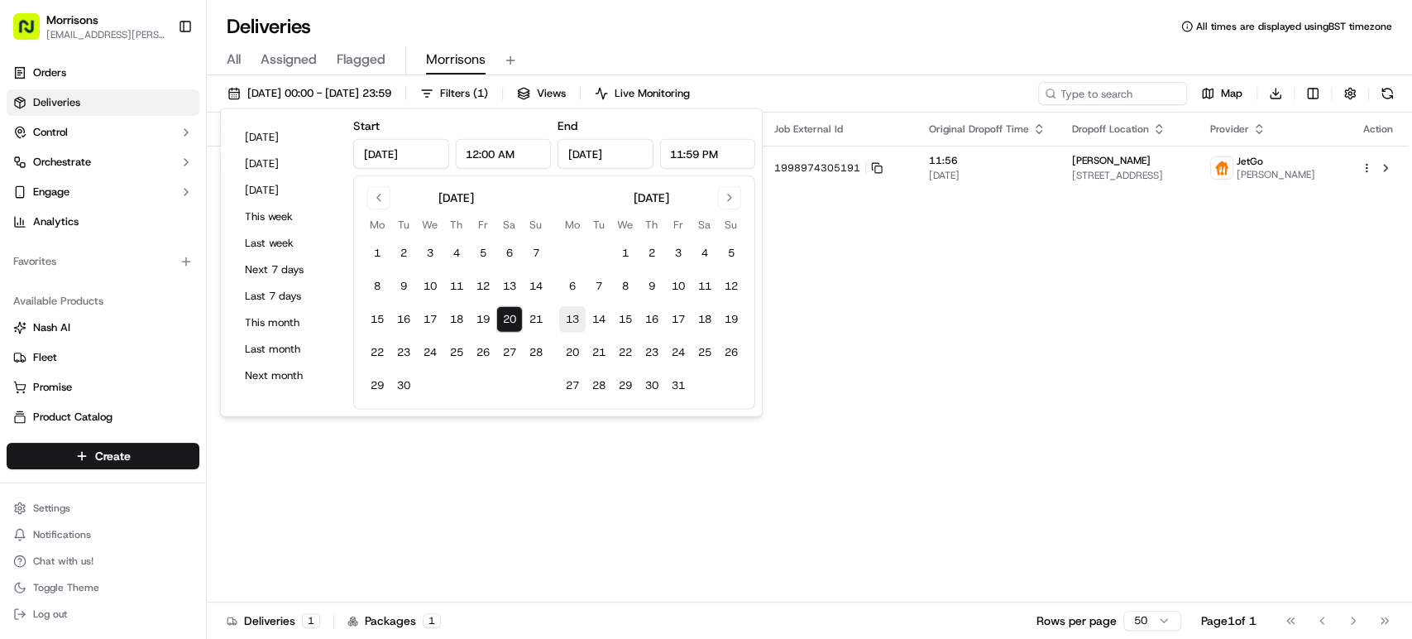
click at [566, 319] on button "13" at bounding box center [572, 319] width 26 height 26
type input "Oct 13, 2025"
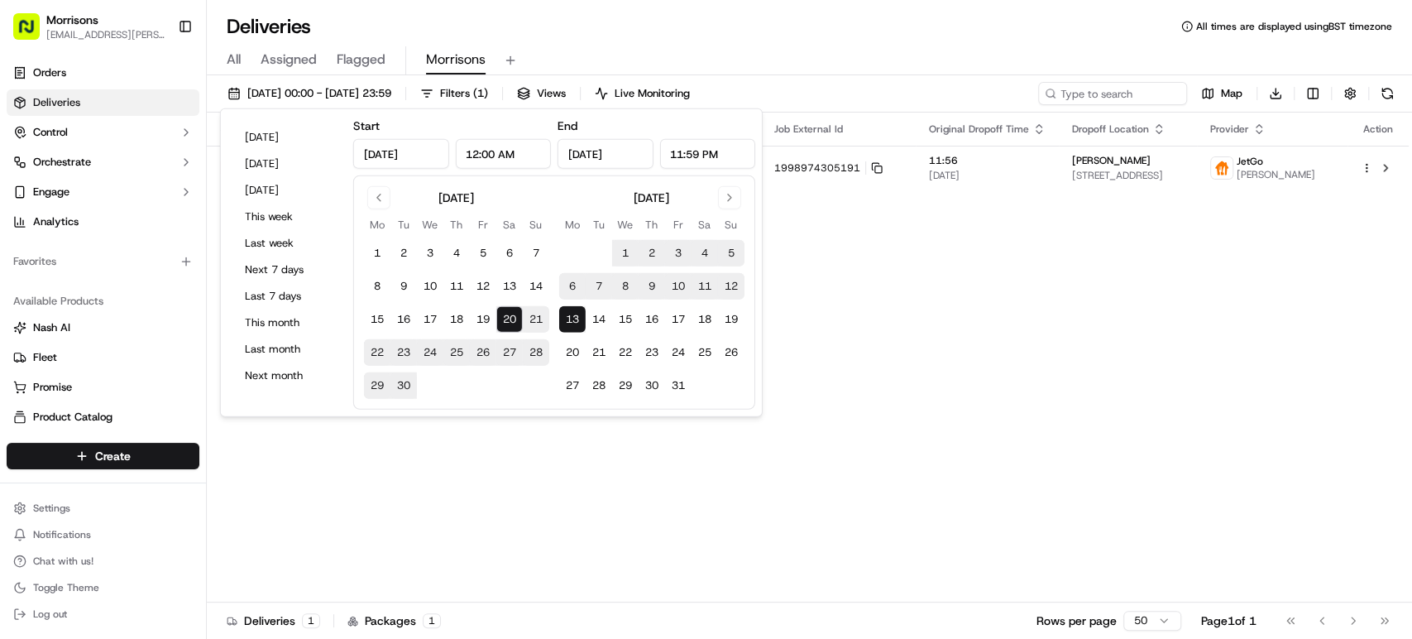
click at [821, 475] on div "Status Original Pickup Time Pickup Location Job External Id Original Dropoff Ti…" at bounding box center [808, 357] width 1202 height 490
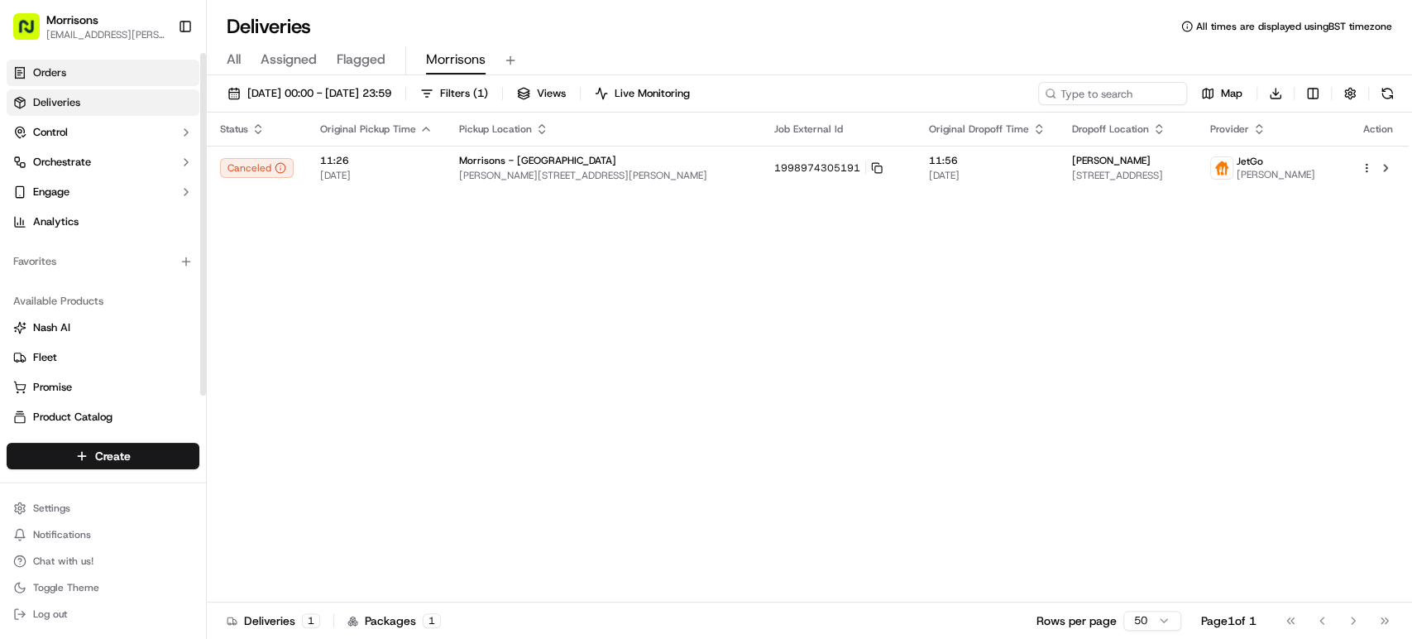
click at [81, 74] on link "Orders" at bounding box center [103, 73] width 193 height 26
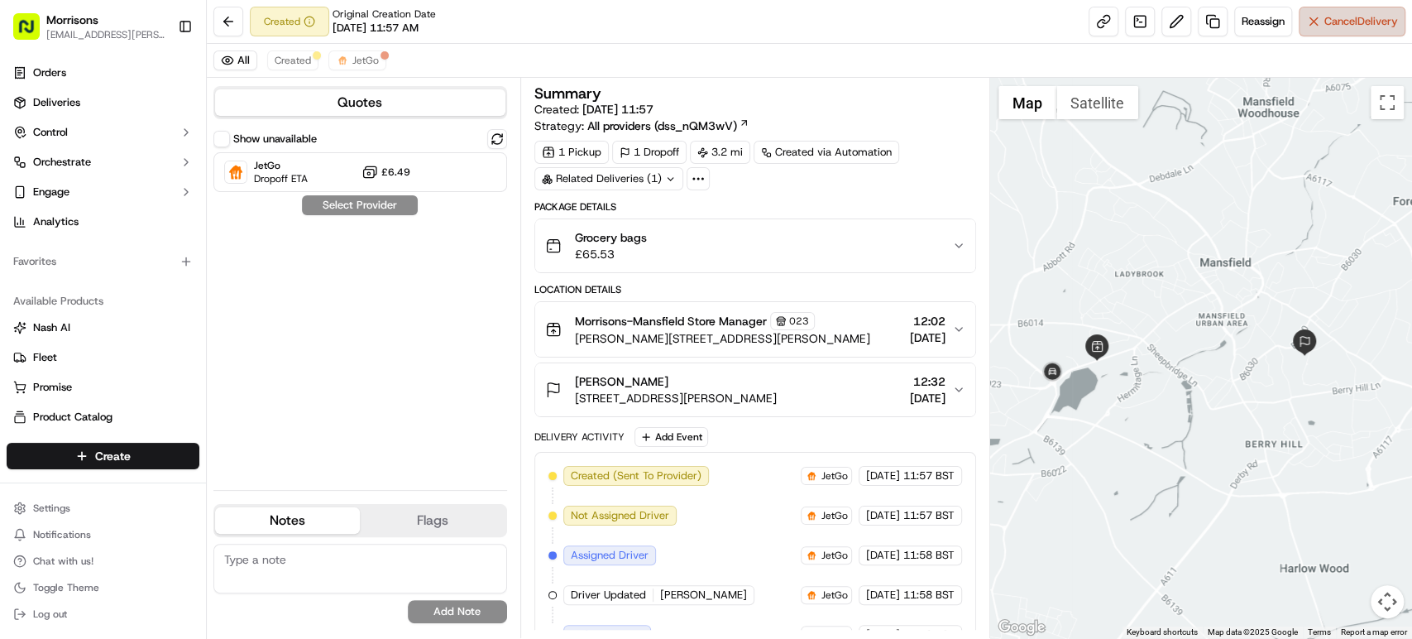
click at [1337, 27] on span "Cancel Delivery" at bounding box center [1361, 21] width 74 height 15
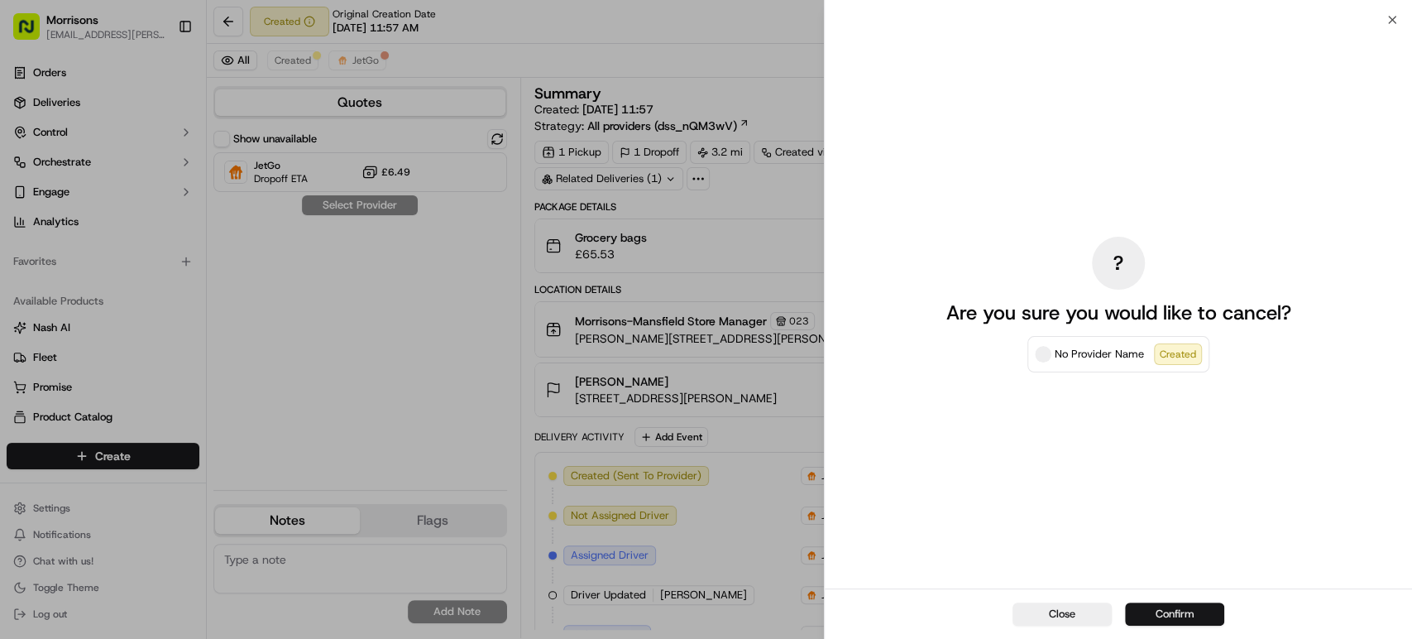
click at [1177, 613] on button "Confirm" at bounding box center [1174, 613] width 99 height 23
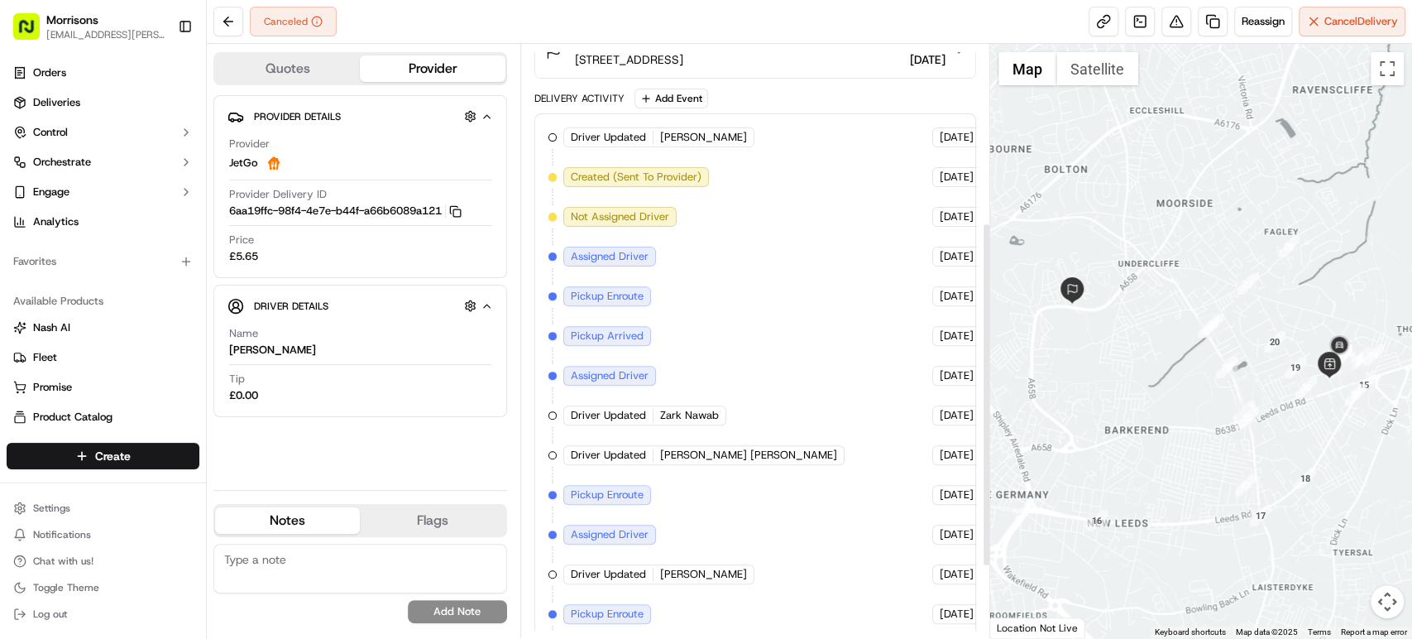
scroll to position [427, 0]
